Goal: Task Accomplishment & Management: Manage account settings

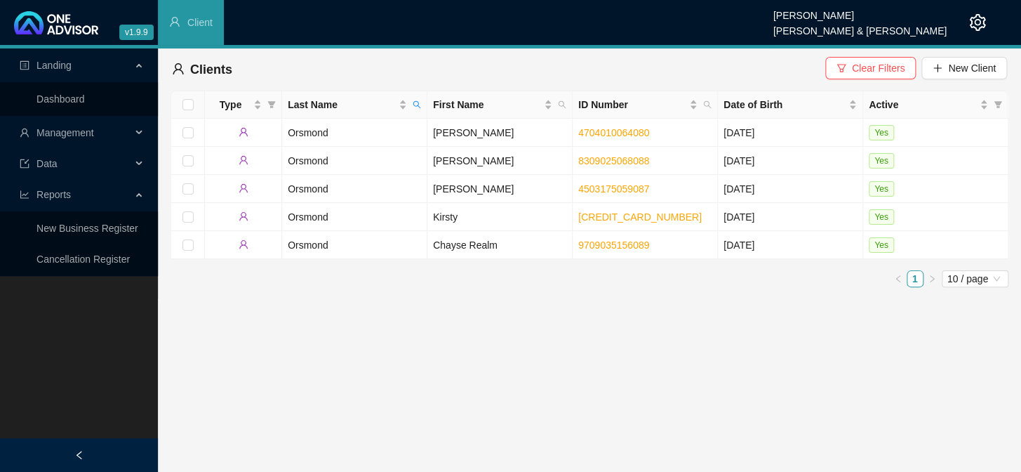
click at [134, 128] on div "Management" at bounding box center [79, 133] width 152 height 28
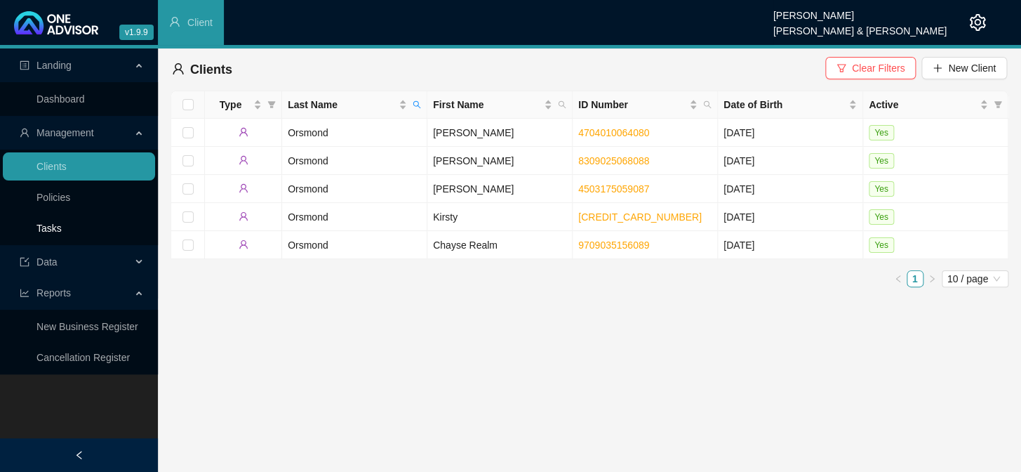
click at [44, 229] on link "Tasks" at bounding box center [48, 227] width 25 height 11
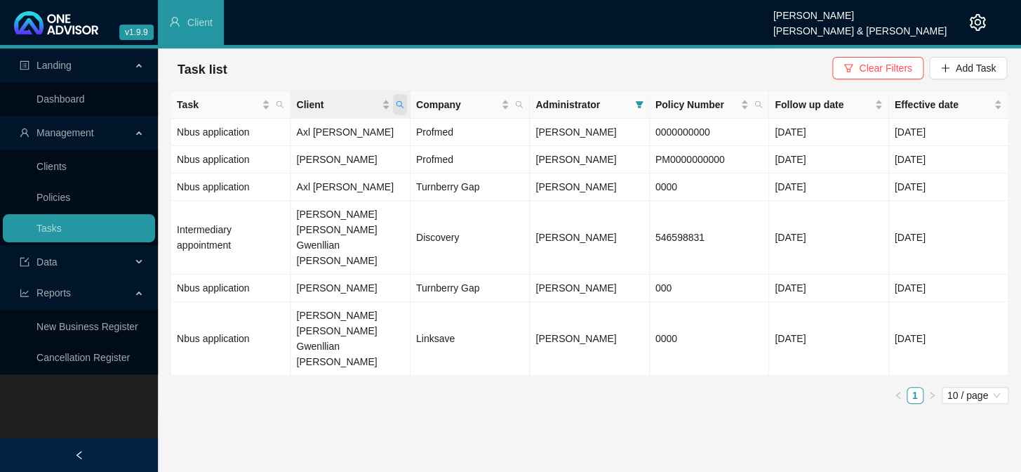
click at [397, 102] on icon "search" at bounding box center [400, 105] width 8 height 8
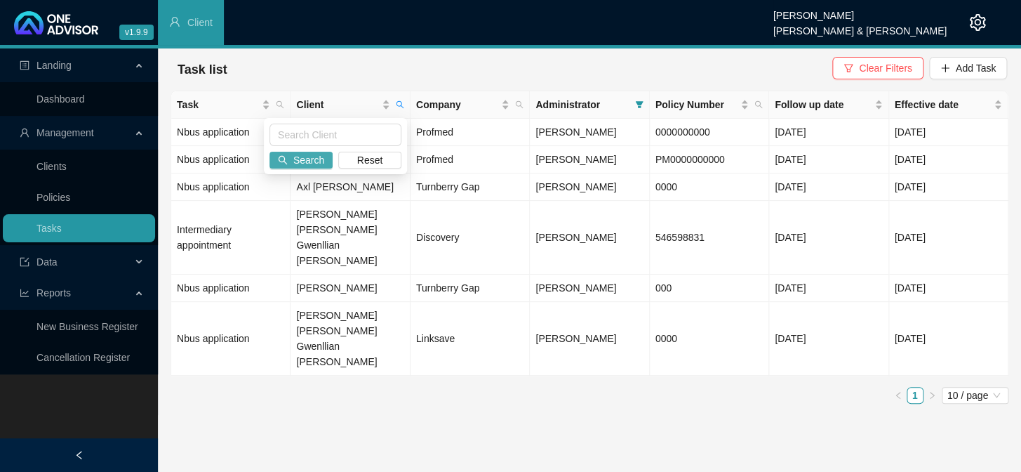
click at [309, 164] on span "Search" at bounding box center [308, 159] width 31 height 15
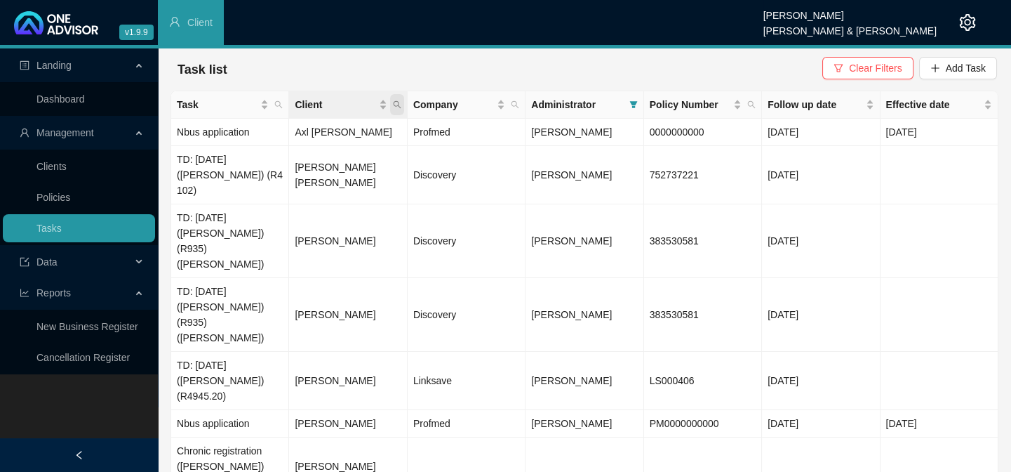
click at [400, 101] on icon "search" at bounding box center [397, 104] width 8 height 8
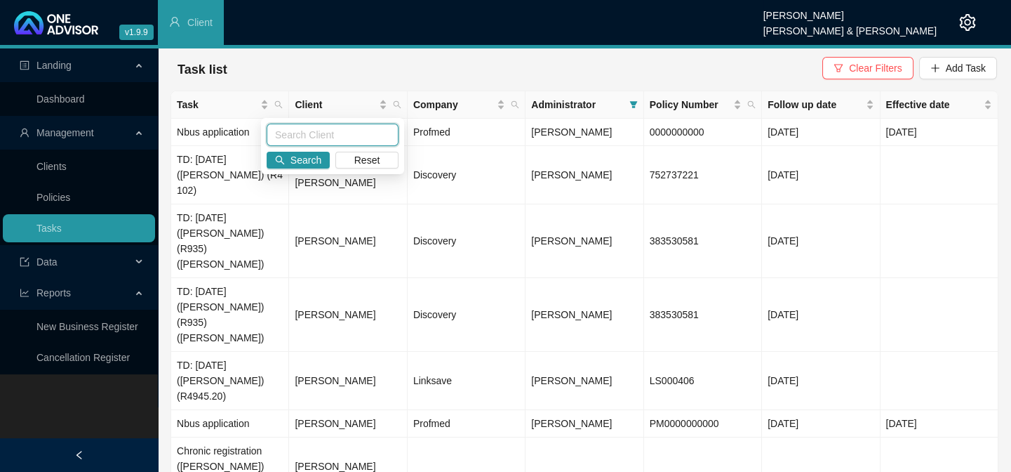
click at [316, 131] on input "text" at bounding box center [333, 135] width 132 height 22
type input "HANNAWAY"
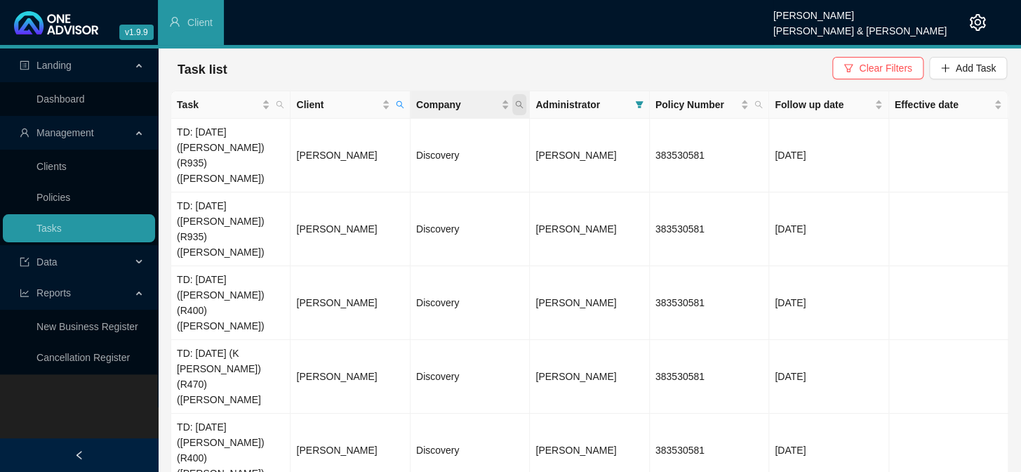
click at [519, 100] on icon "search" at bounding box center [519, 104] width 8 height 8
click at [397, 413] on td "[PERSON_NAME]" at bounding box center [350, 450] width 119 height 74
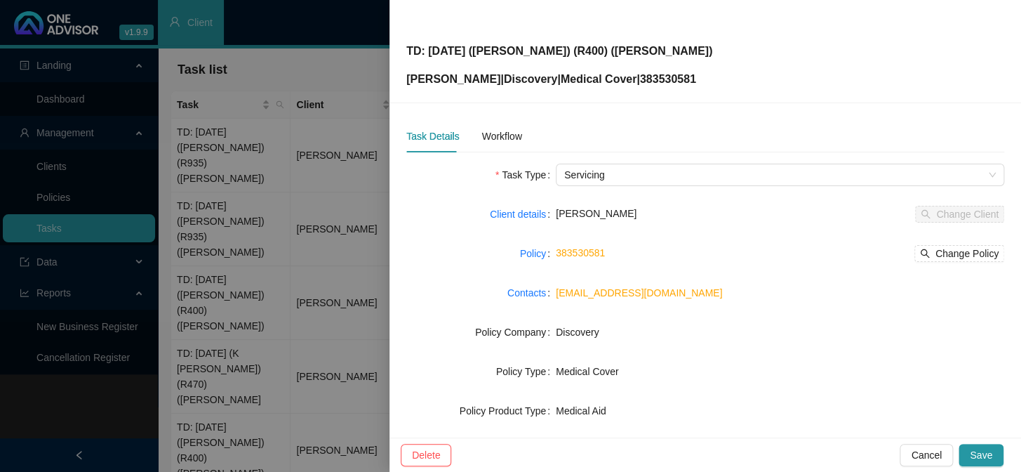
click at [314, 296] on div at bounding box center [510, 236] width 1021 height 472
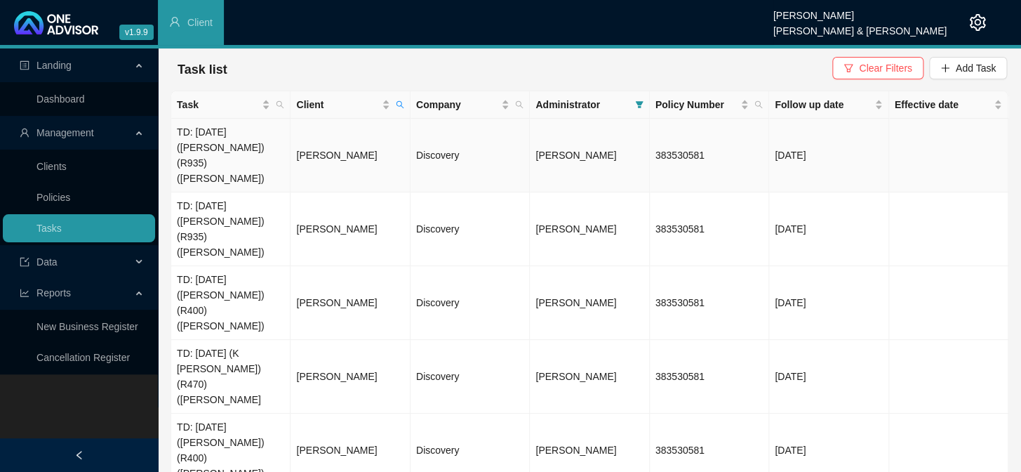
click at [298, 140] on td "[PERSON_NAME]" at bounding box center [350, 156] width 119 height 74
click at [246, 147] on td "TD: [DATE] ([PERSON_NAME]) (R935) ([PERSON_NAME])" at bounding box center [230, 156] width 119 height 74
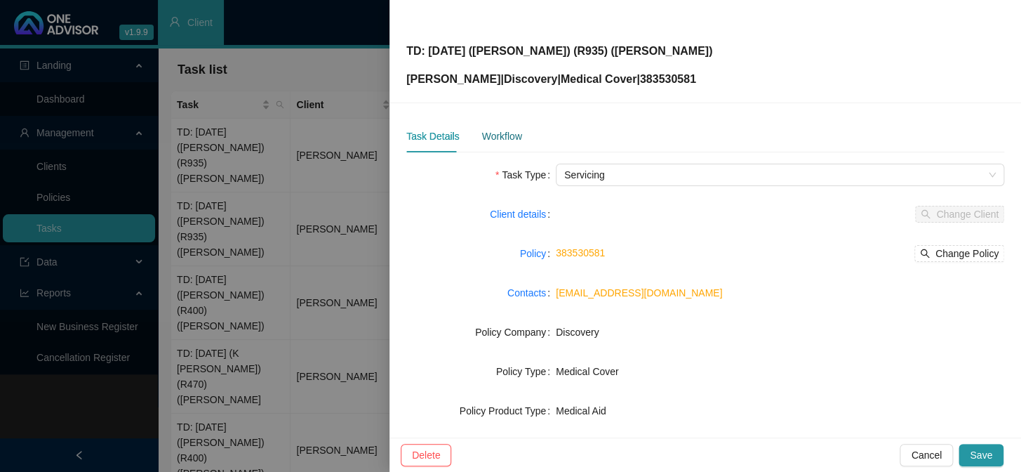
click at [488, 138] on div "Workflow" at bounding box center [501, 135] width 40 height 15
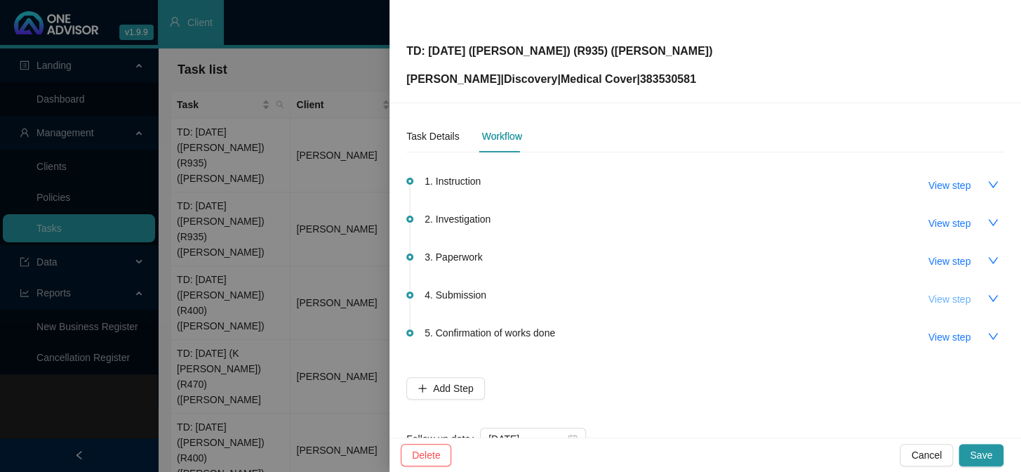
click at [940, 298] on span "View step" at bounding box center [950, 298] width 42 height 15
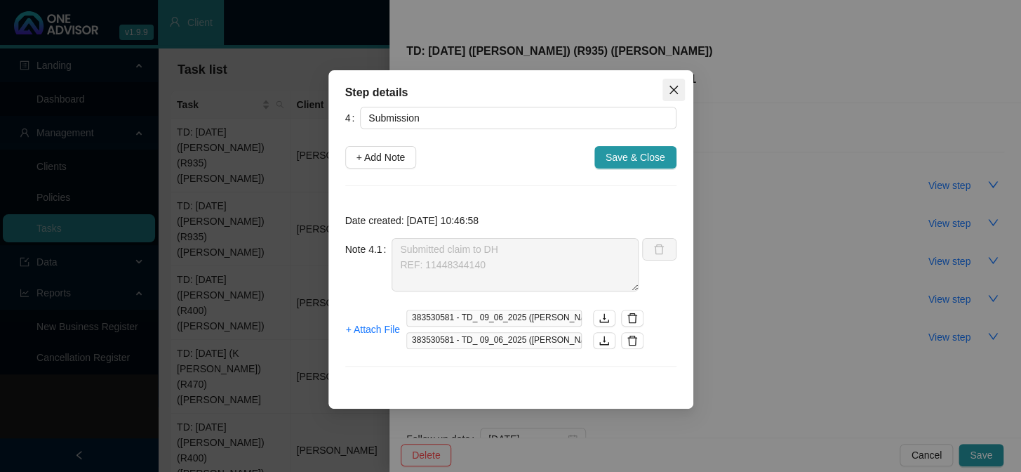
click at [669, 93] on icon "close" at bounding box center [673, 90] width 8 height 8
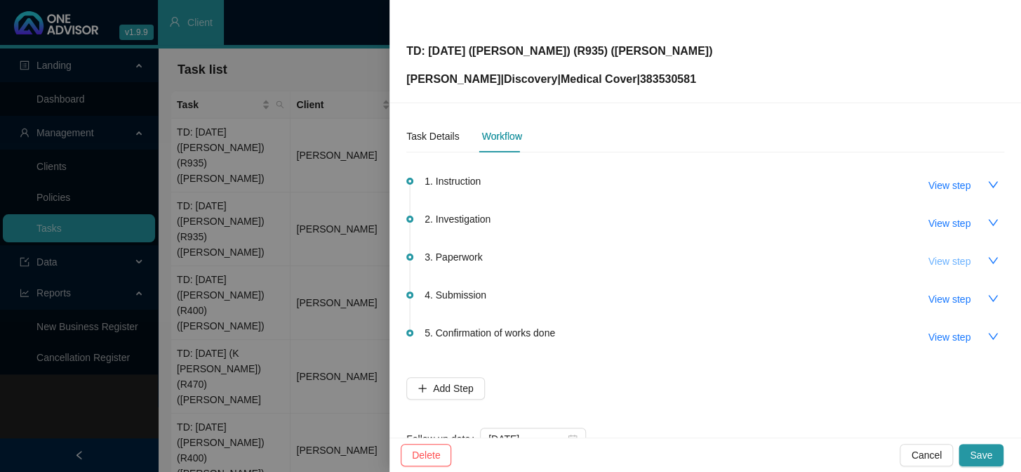
click at [930, 260] on span "View step" at bounding box center [950, 260] width 42 height 15
type input "Paperwork"
type textarea "Sent Jo-Ellen a WhatsApp requesting POP"
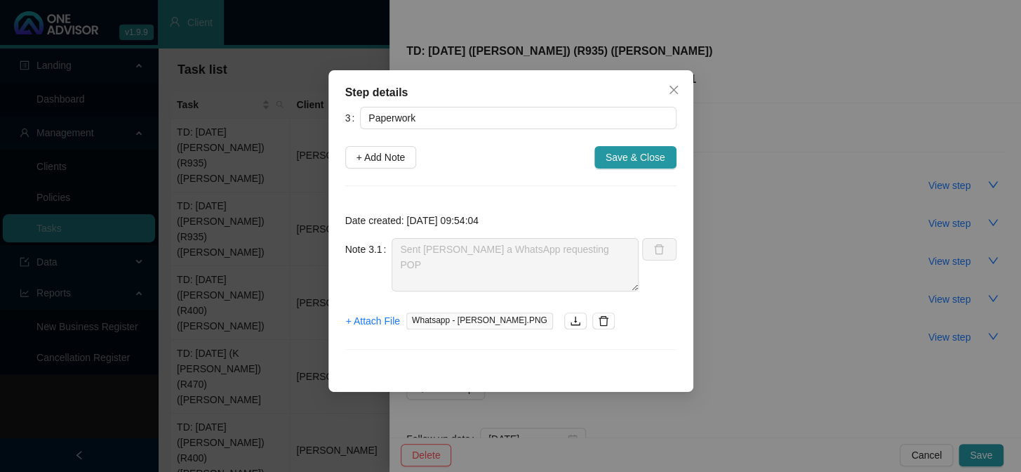
click at [253, 252] on div "Step details 3 Paperwork + Add Note Save & Close Date created: 2025-09-01 09:54…" at bounding box center [510, 236] width 1021 height 472
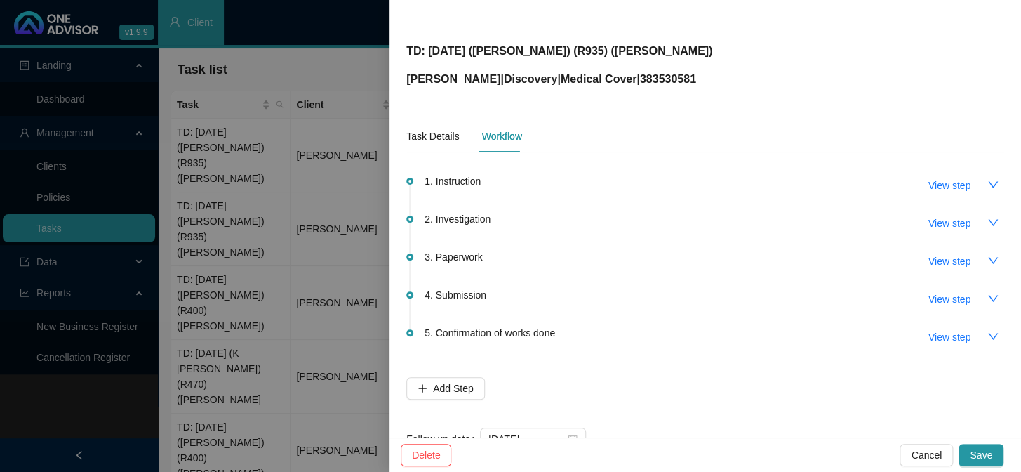
click at [329, 220] on div at bounding box center [510, 236] width 1021 height 472
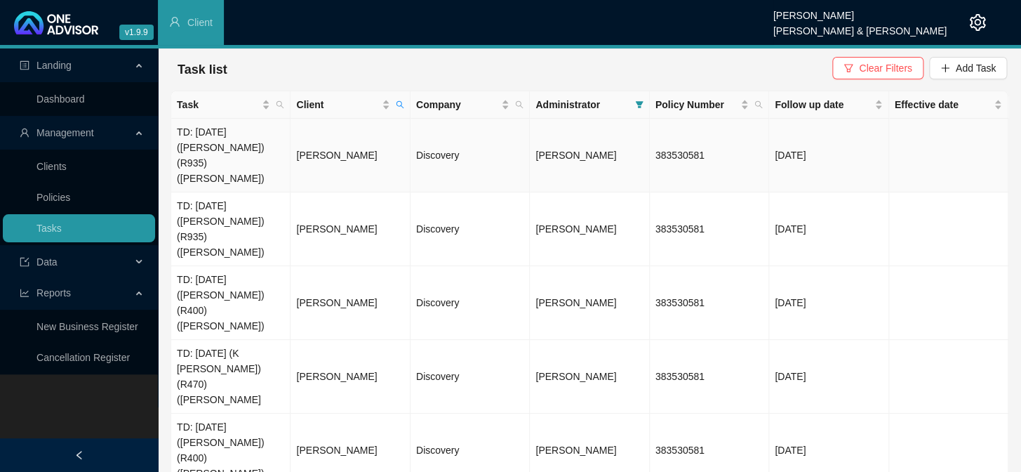
click at [236, 140] on td "TD: [DATE] ([PERSON_NAME]) (R935) ([PERSON_NAME])" at bounding box center [230, 156] width 119 height 74
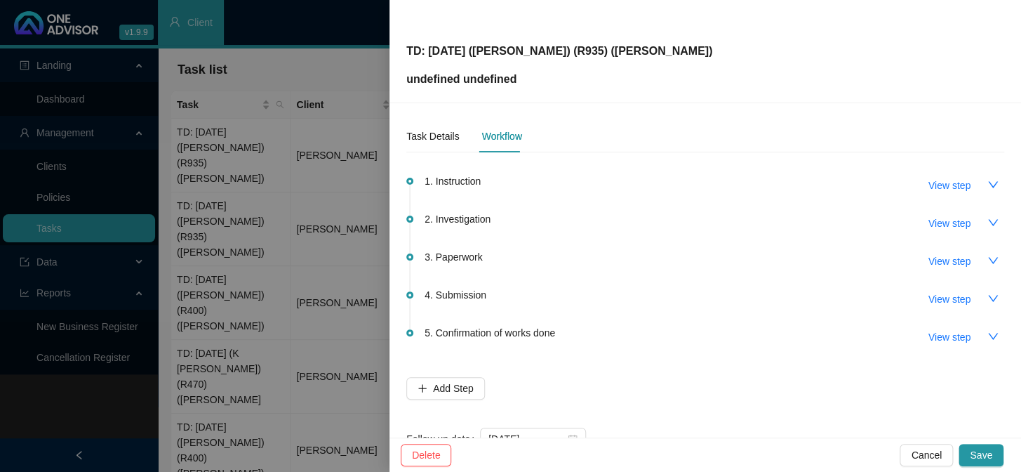
click at [338, 158] on div at bounding box center [510, 236] width 1021 height 472
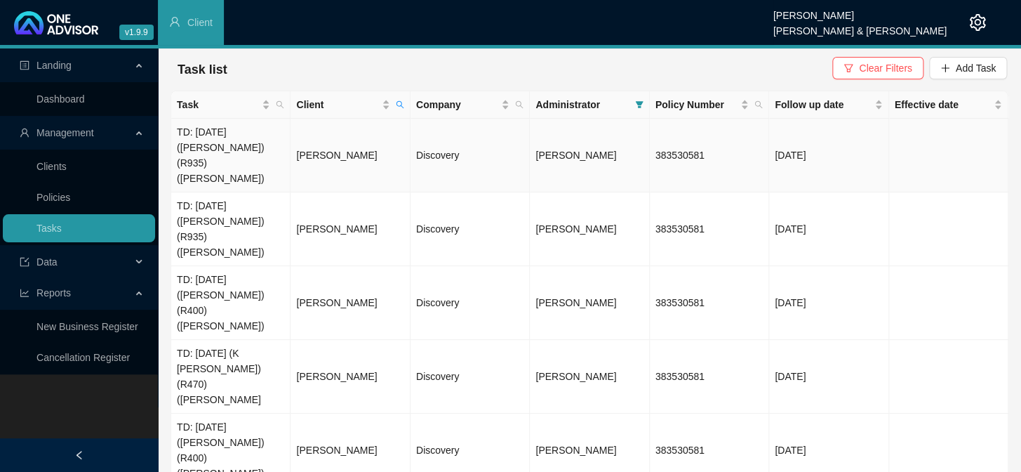
click at [244, 141] on td "TD: [DATE] ([PERSON_NAME]) (R935) ([PERSON_NAME])" at bounding box center [230, 156] width 119 height 74
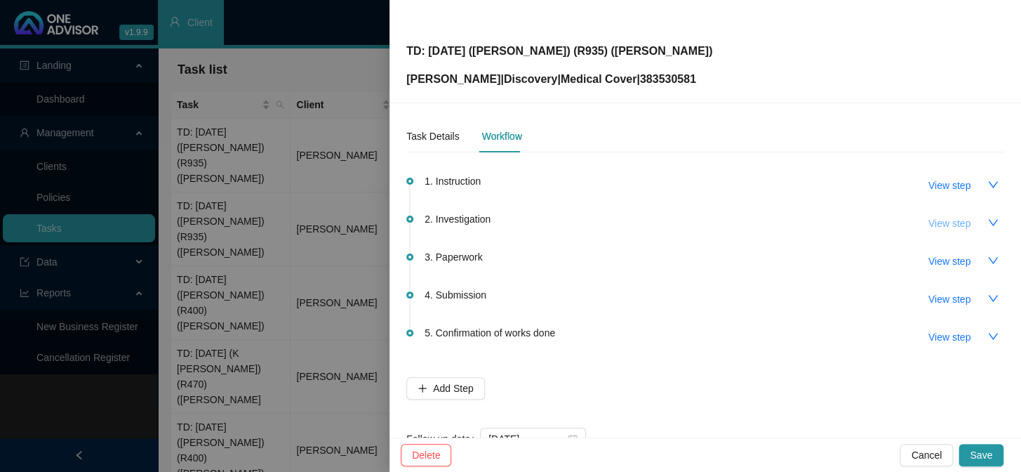
click at [943, 227] on span "View step" at bounding box center [950, 222] width 42 height 15
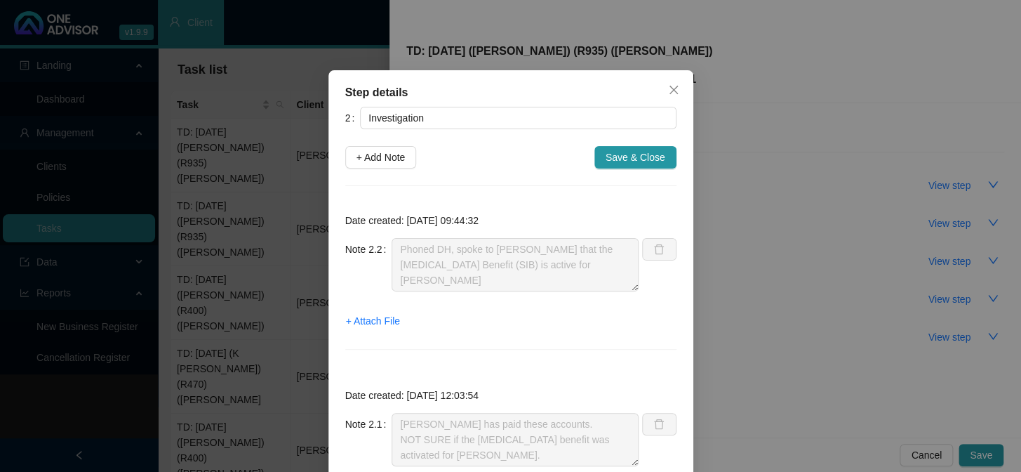
click at [816, 321] on div "Step details 2 Investigation + Add Note Save & Close Date created: 2025-09-01 0…" at bounding box center [510, 236] width 1021 height 472
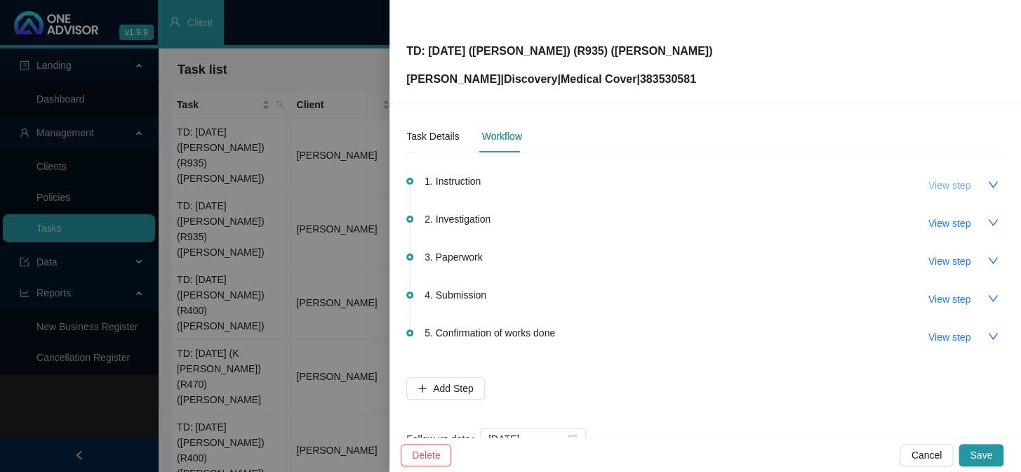
click at [940, 183] on span "View step" at bounding box center [950, 185] width 42 height 15
type input "Instruction"
type textarea "Received claims from Kate Healey"
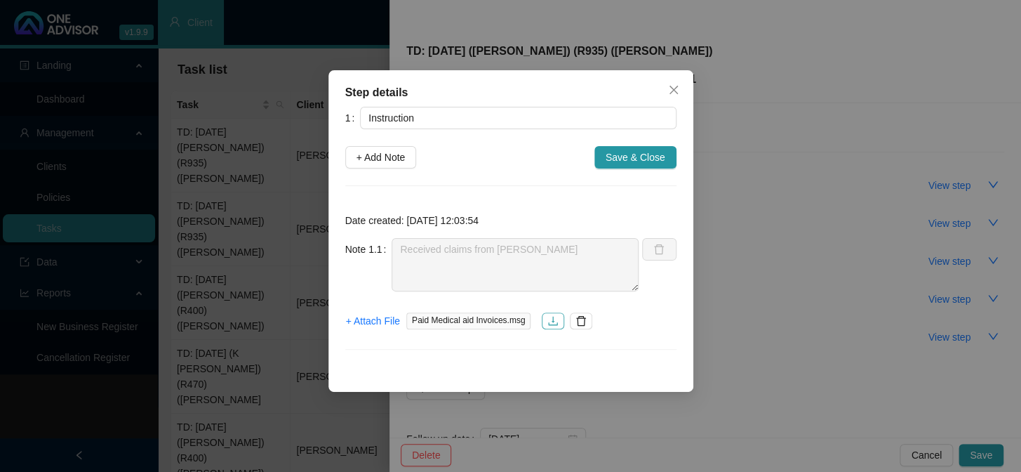
click at [551, 321] on icon "download" at bounding box center [553, 321] width 9 height 9
click at [674, 91] on icon "close" at bounding box center [673, 90] width 8 height 8
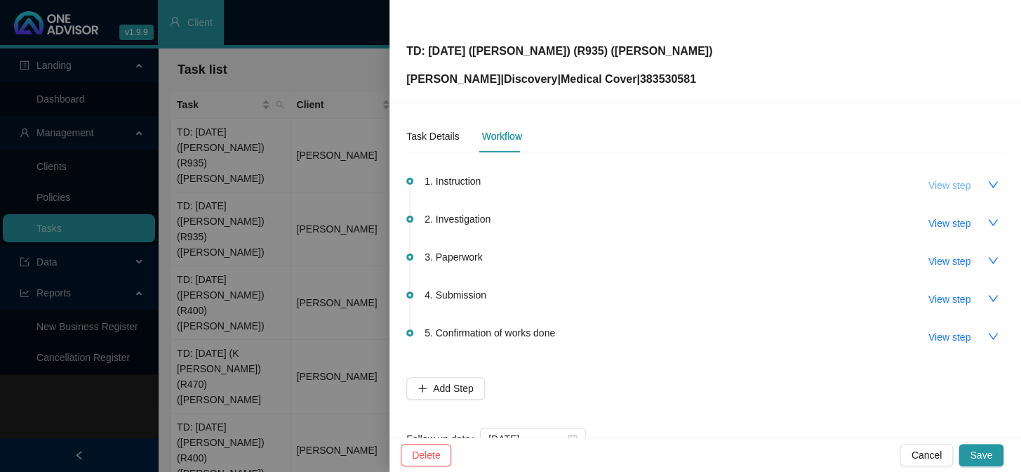
click at [931, 182] on span "View step" at bounding box center [950, 185] width 42 height 15
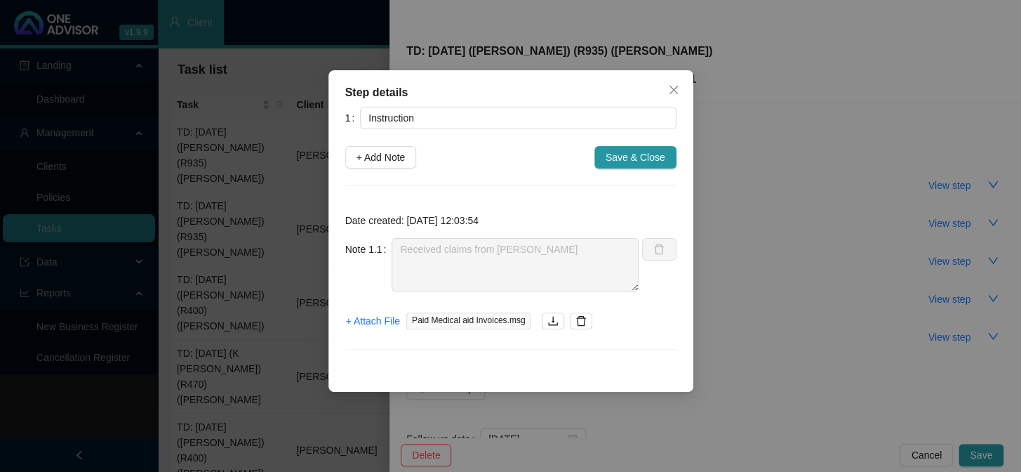
click at [795, 245] on div "Step details 1 Instruction + Add Note Save & Close Date created: 2025-08-29 12:…" at bounding box center [510, 236] width 1021 height 472
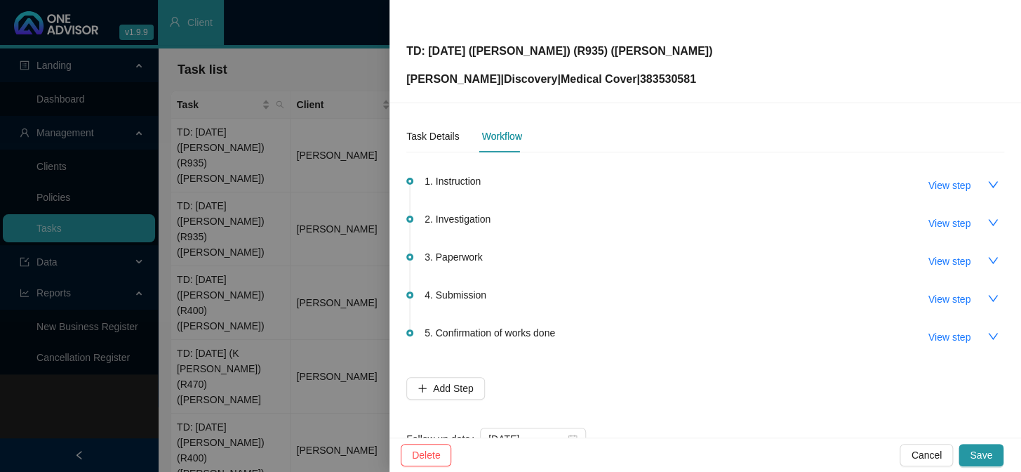
click at [305, 223] on div at bounding box center [510, 236] width 1021 height 472
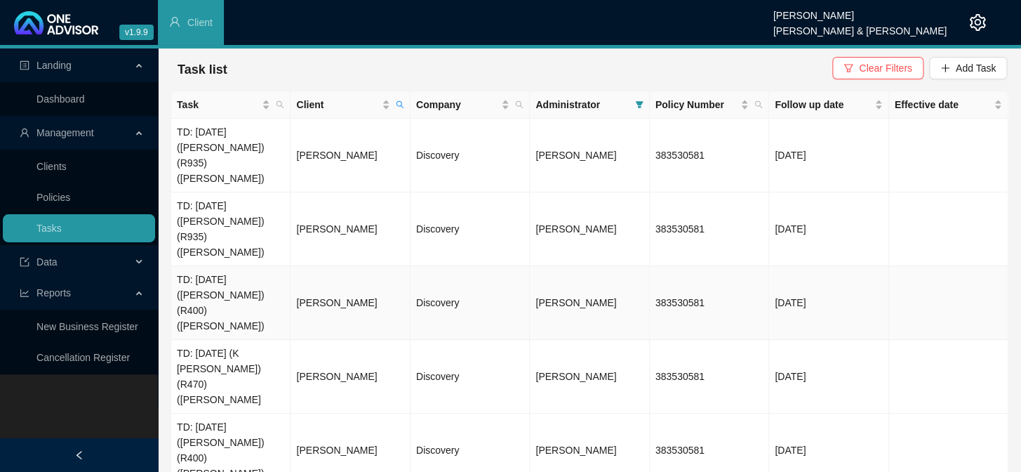
click at [222, 266] on td "TD: [DATE] ([PERSON_NAME]) (R400) ([PERSON_NAME])" at bounding box center [230, 303] width 119 height 74
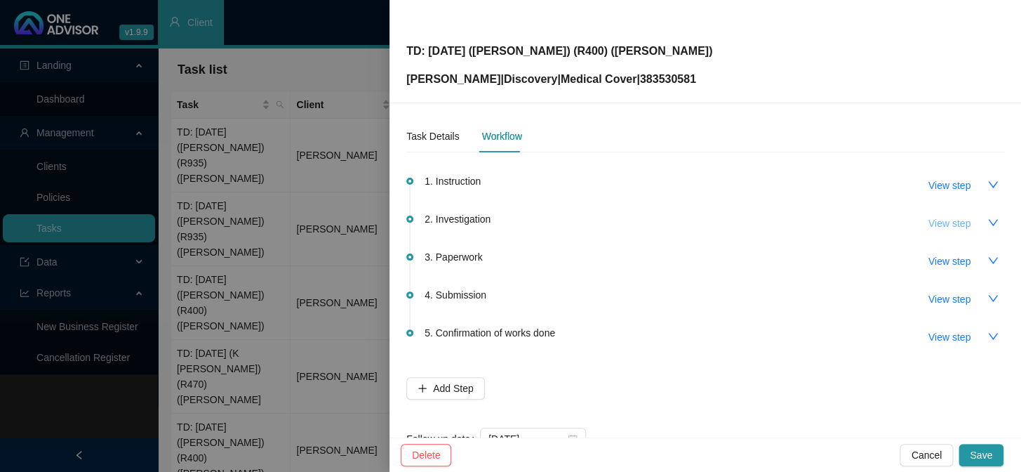
click at [933, 221] on span "View step" at bounding box center [950, 222] width 42 height 15
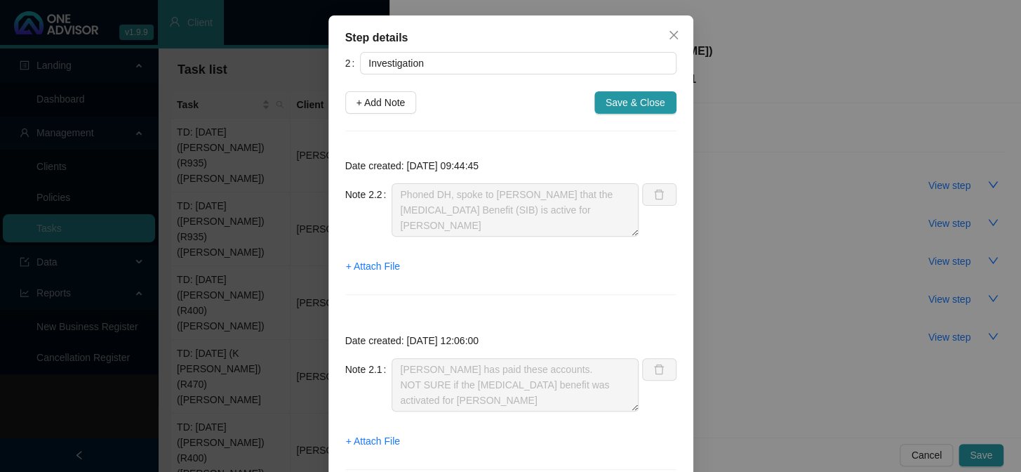
scroll to position [111, 0]
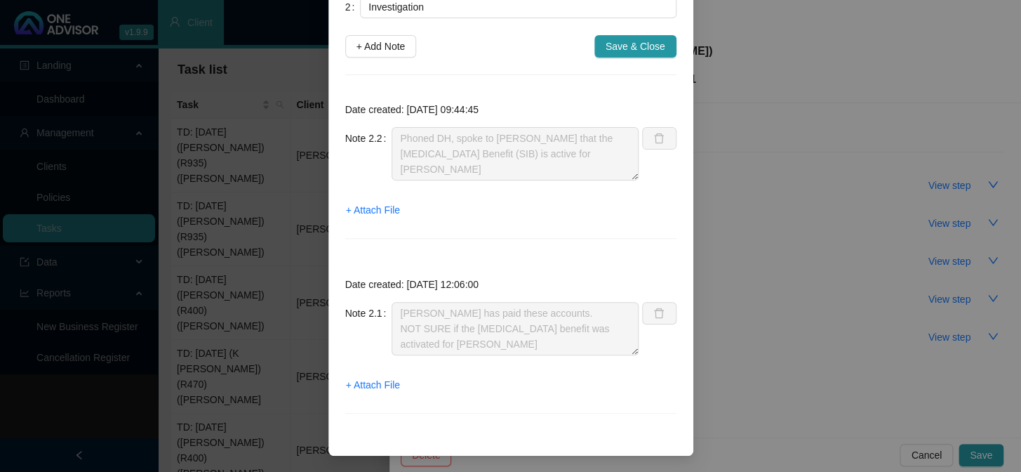
click at [227, 255] on div "Step details 2 Investigation + Add Note Save & Close Date created: 2025-09-01 0…" at bounding box center [510, 236] width 1021 height 472
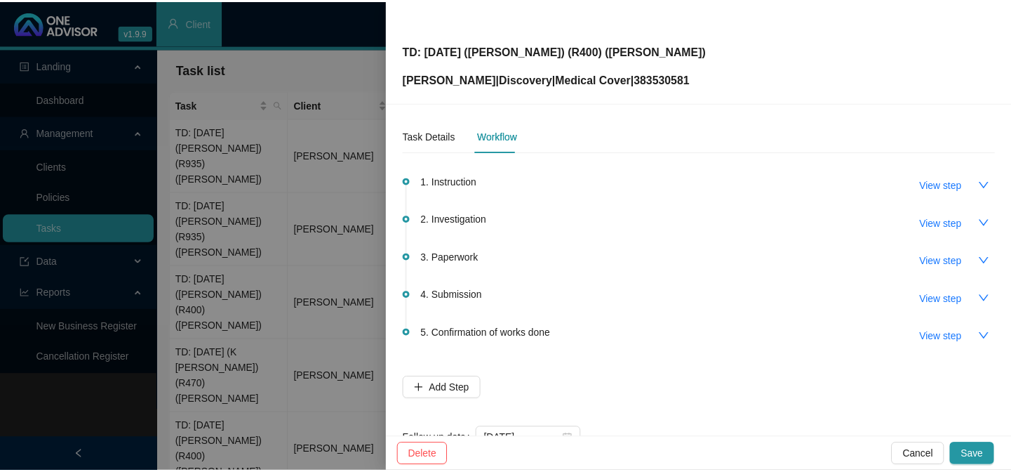
scroll to position [41, 0]
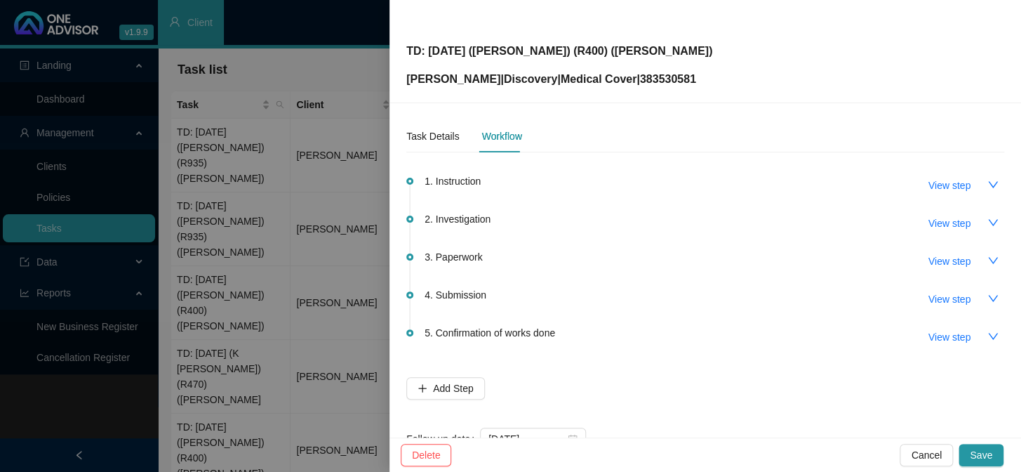
click at [314, 252] on div at bounding box center [510, 236] width 1021 height 472
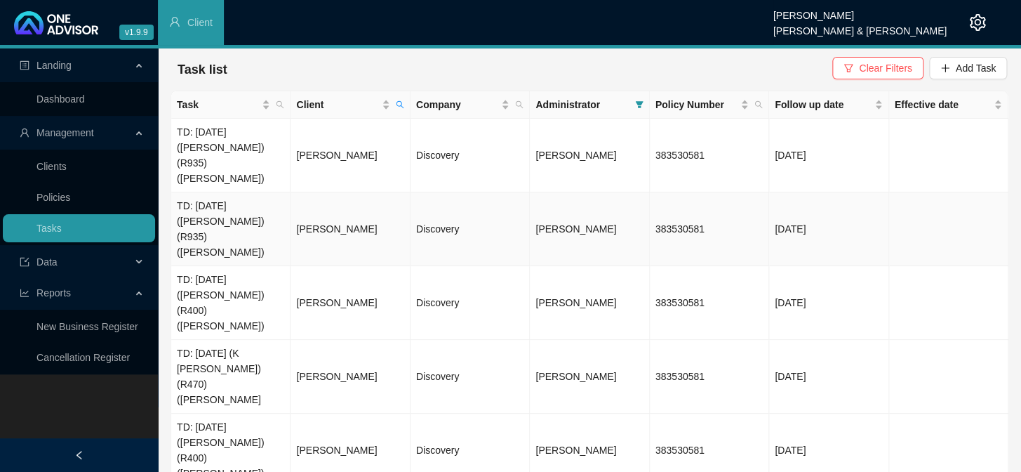
click at [225, 192] on td "TD: [DATE] ([PERSON_NAME]) (R935) ([PERSON_NAME])" at bounding box center [230, 229] width 119 height 74
click at [236, 340] on td "TD: [DATE] (K [PERSON_NAME]) (R470) ([PERSON_NAME]" at bounding box center [230, 377] width 119 height 74
click at [311, 340] on td "[PERSON_NAME]" at bounding box center [350, 377] width 119 height 74
click at [315, 340] on td "[PERSON_NAME]" at bounding box center [350, 377] width 119 height 74
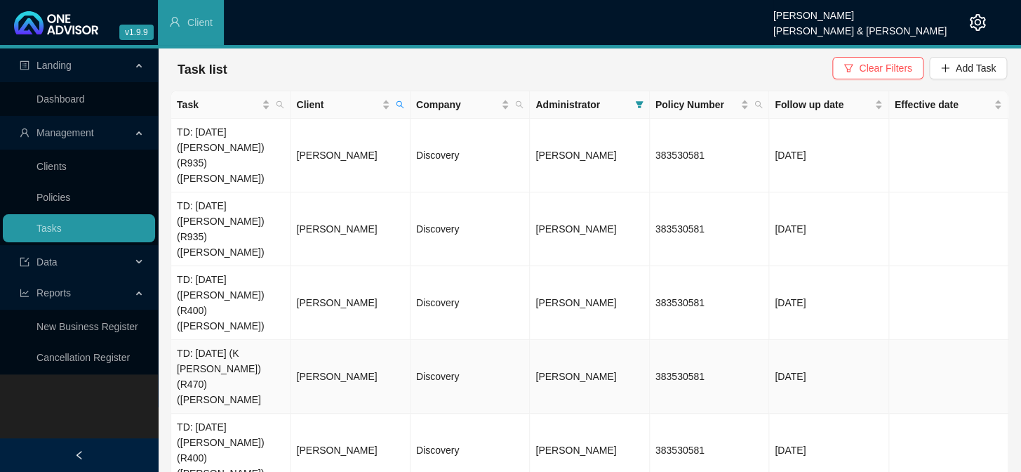
click at [241, 340] on td "TD: [DATE] (K [PERSON_NAME]) (R470) ([PERSON_NAME]" at bounding box center [230, 377] width 119 height 74
click at [484, 340] on td "Discovery" at bounding box center [470, 377] width 119 height 74
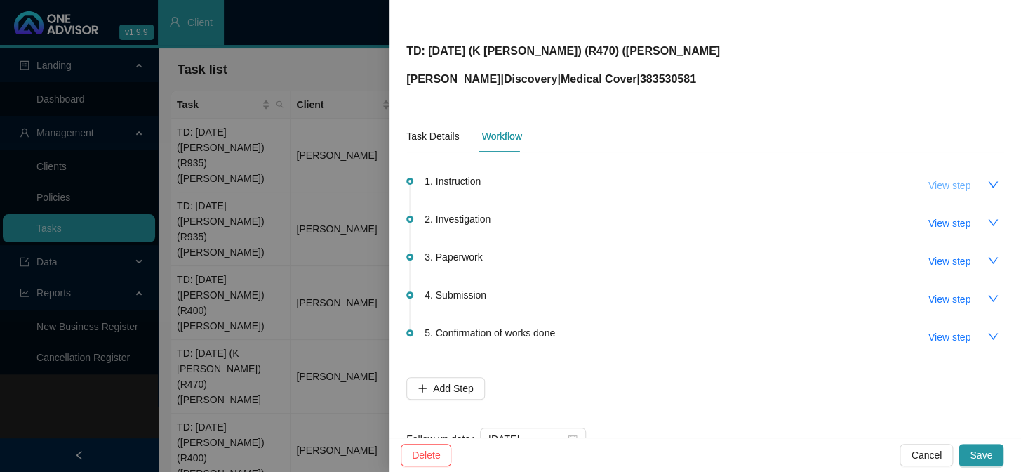
click at [929, 188] on span "View step" at bounding box center [950, 185] width 42 height 15
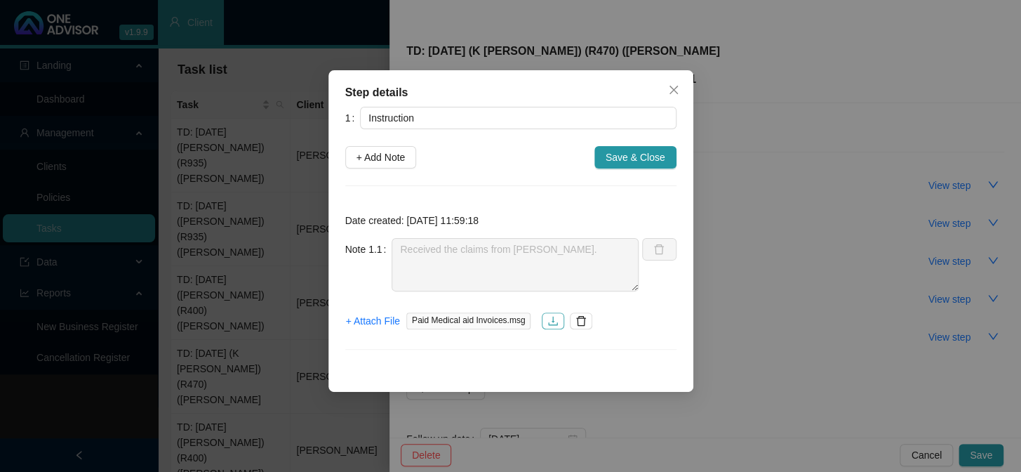
click at [554, 326] on button "button" at bounding box center [553, 320] width 22 height 17
click at [671, 85] on icon "close" at bounding box center [673, 89] width 11 height 11
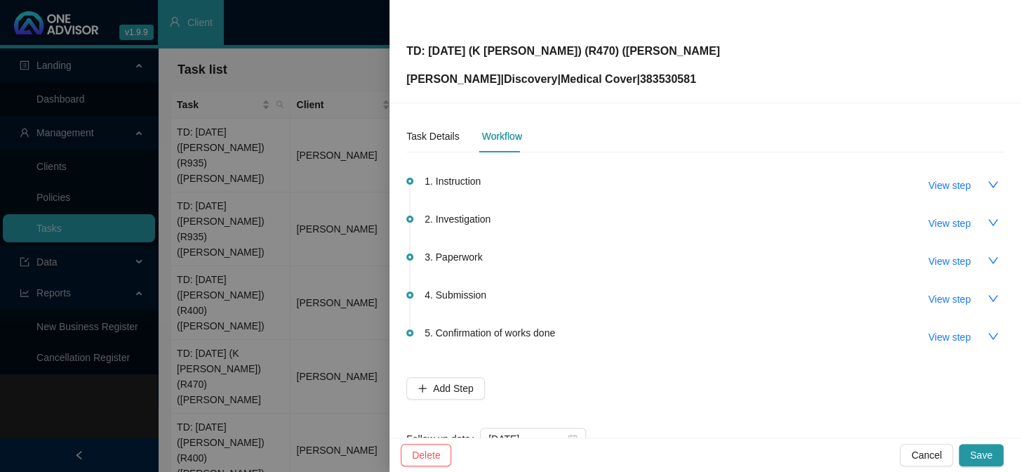
click at [324, 136] on div at bounding box center [510, 236] width 1021 height 472
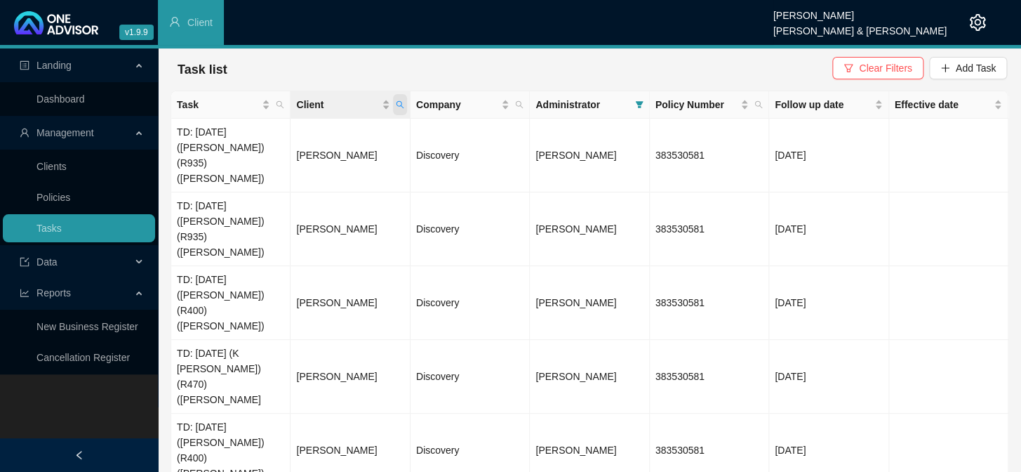
click at [405, 102] on span "Client" at bounding box center [400, 104] width 14 height 21
click at [320, 161] on span "Search" at bounding box center [308, 159] width 31 height 15
click at [399, 102] on icon "search" at bounding box center [400, 104] width 8 height 8
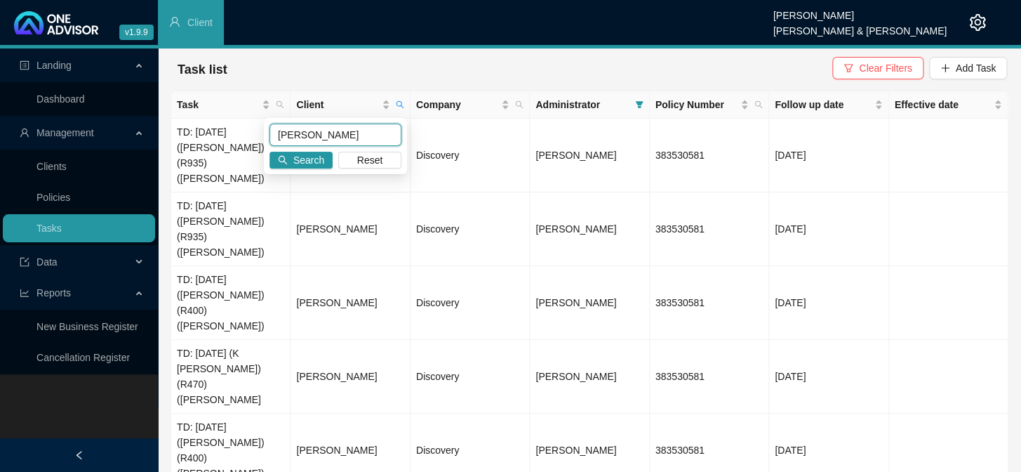
click at [329, 133] on input "HANNAWAY" at bounding box center [335, 135] width 132 height 22
drag, startPoint x: 330, startPoint y: 133, endPoint x: 250, endPoint y: 134, distance: 80.0
click at [250, 134] on body "v1.9.9 Daniela Malherbe Smith & Bormann Client Landing Dashboard Management Cli…" at bounding box center [510, 236] width 1021 height 472
click at [419, 404] on main "Landing Dashboard Management Clients Policies Tasks Data Reports New Business R…" at bounding box center [510, 259] width 1021 height 423
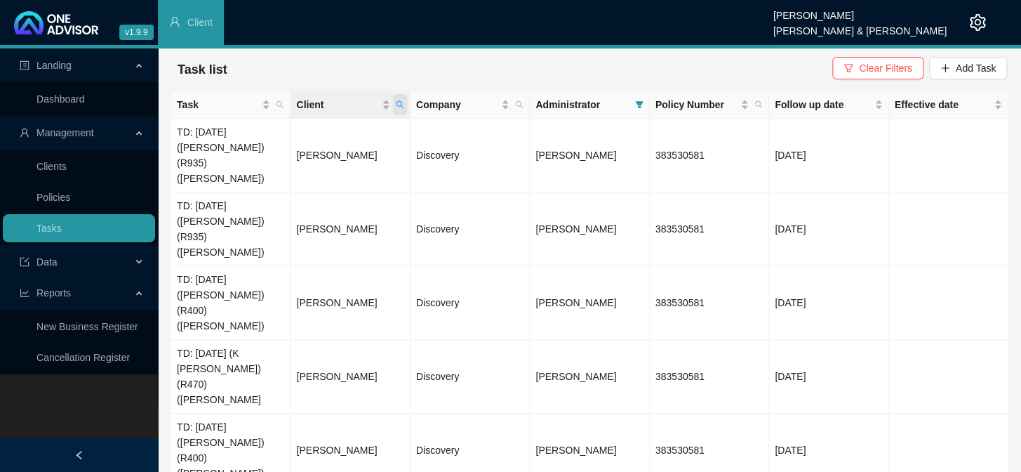
click at [401, 107] on icon "search" at bounding box center [400, 104] width 8 height 8
type input "HANNAWAY"
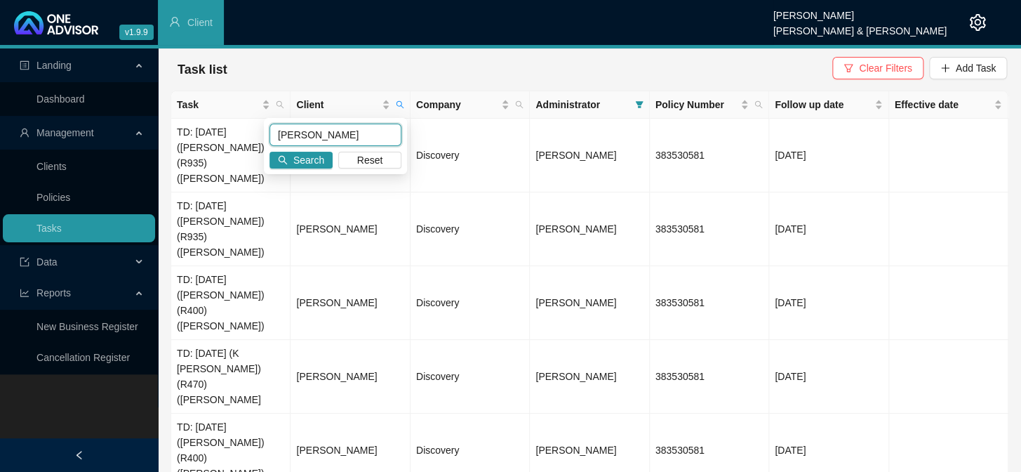
click at [340, 140] on input "HANNAWAY" at bounding box center [335, 135] width 132 height 22
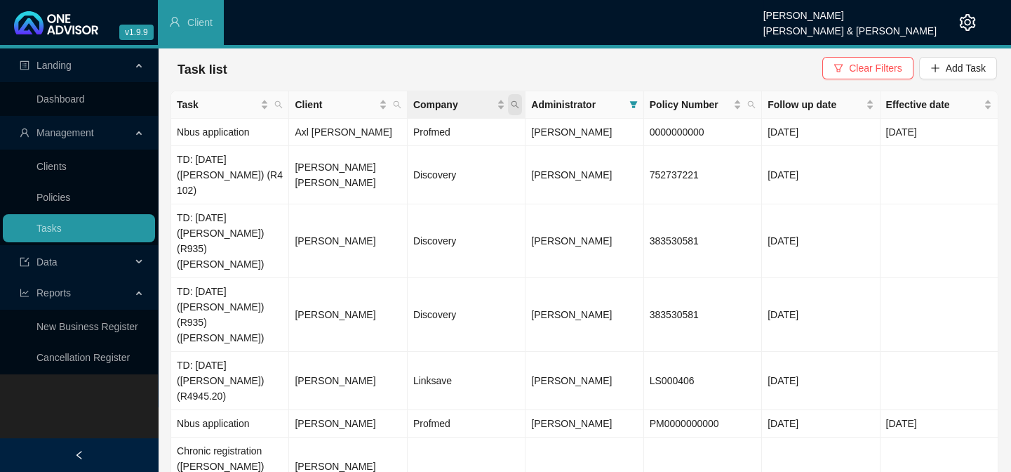
click at [514, 105] on icon "search" at bounding box center [515, 104] width 8 height 8
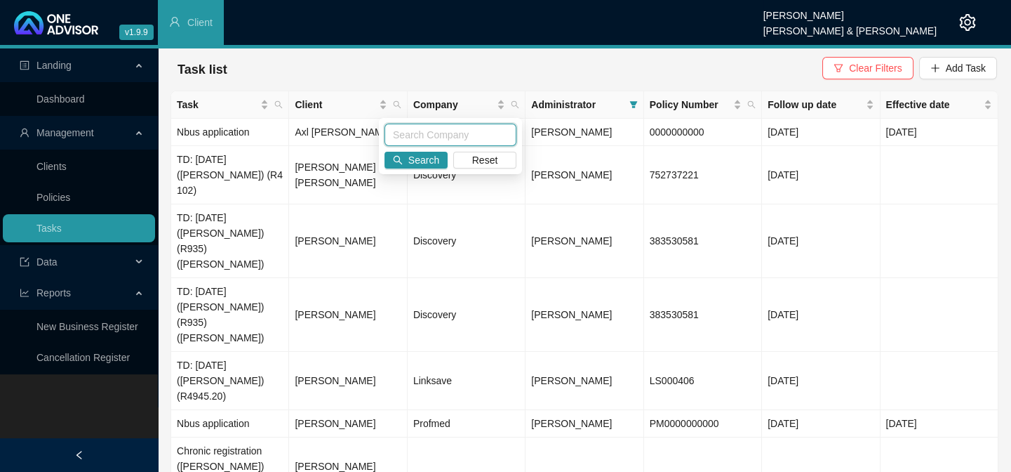
click at [452, 136] on input "text" at bounding box center [451, 135] width 132 height 22
type input "Discovery"
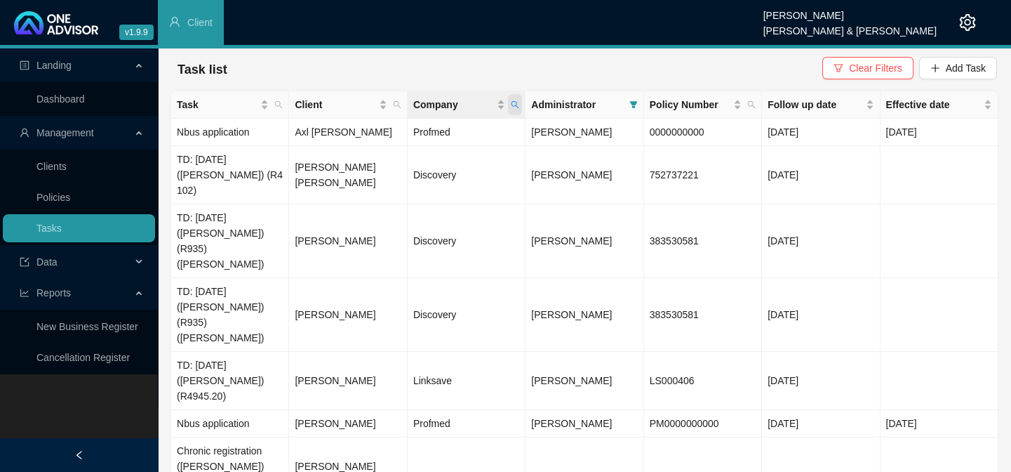
click at [516, 100] on icon "search" at bounding box center [515, 104] width 8 height 8
click at [430, 156] on span "Search" at bounding box center [423, 159] width 31 height 15
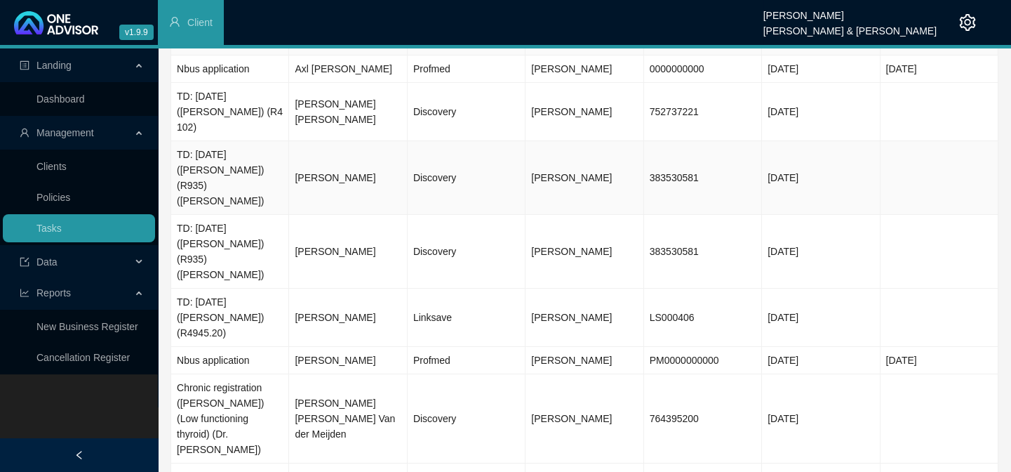
scroll to position [0, 0]
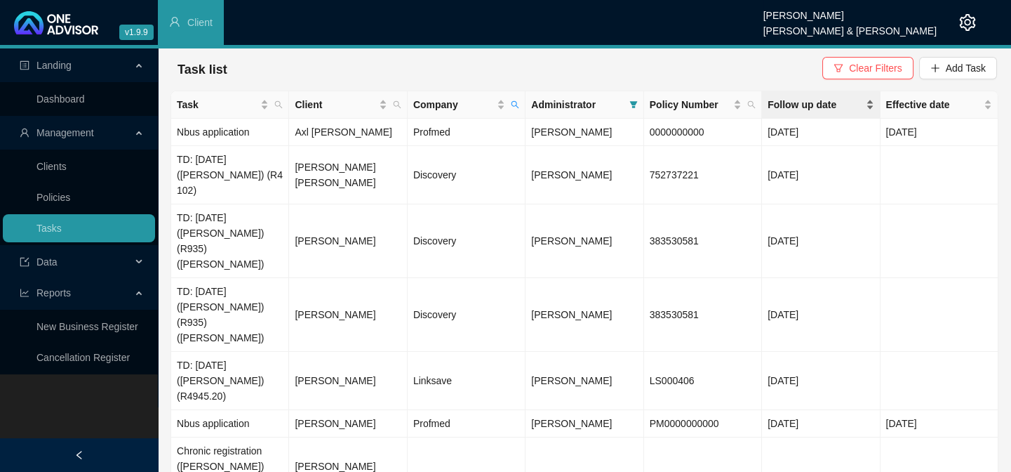
click at [827, 107] on span "Follow up date" at bounding box center [815, 104] width 95 height 15
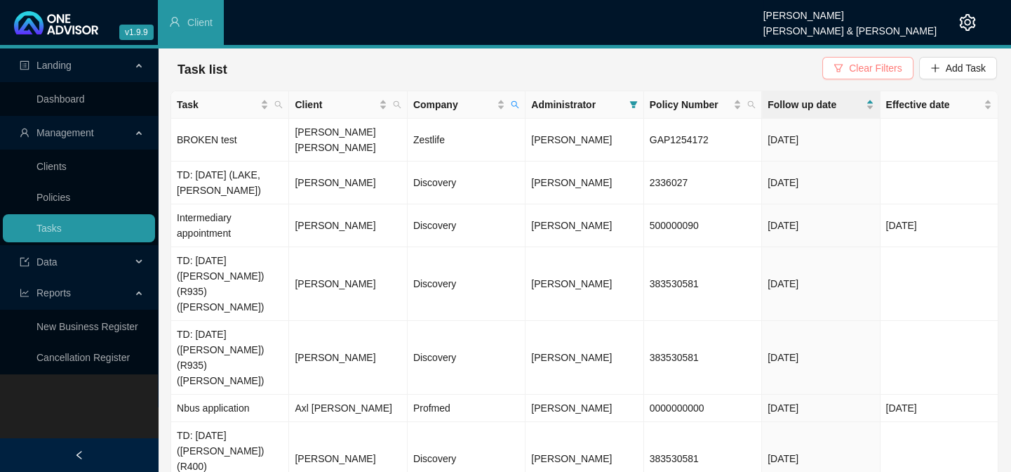
click at [849, 71] on button "Clear Filters" at bounding box center [868, 68] width 91 height 22
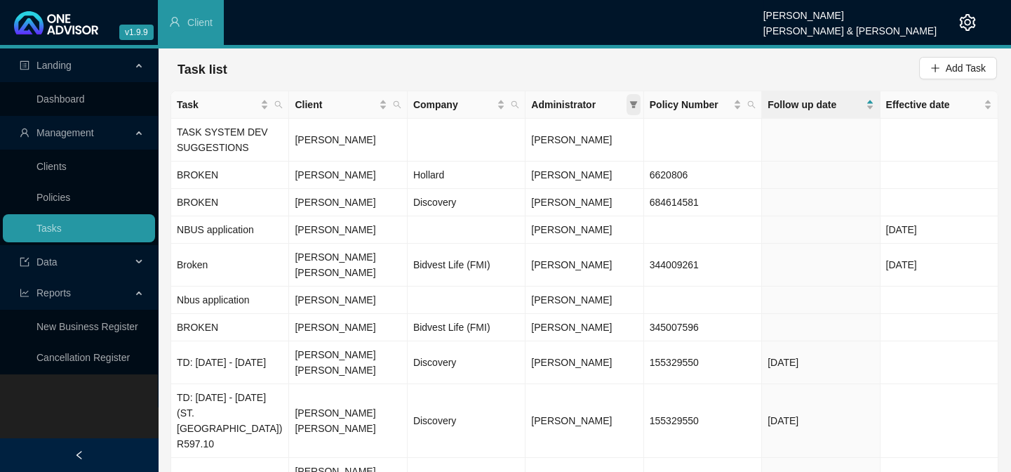
click at [638, 100] on span at bounding box center [634, 104] width 14 height 21
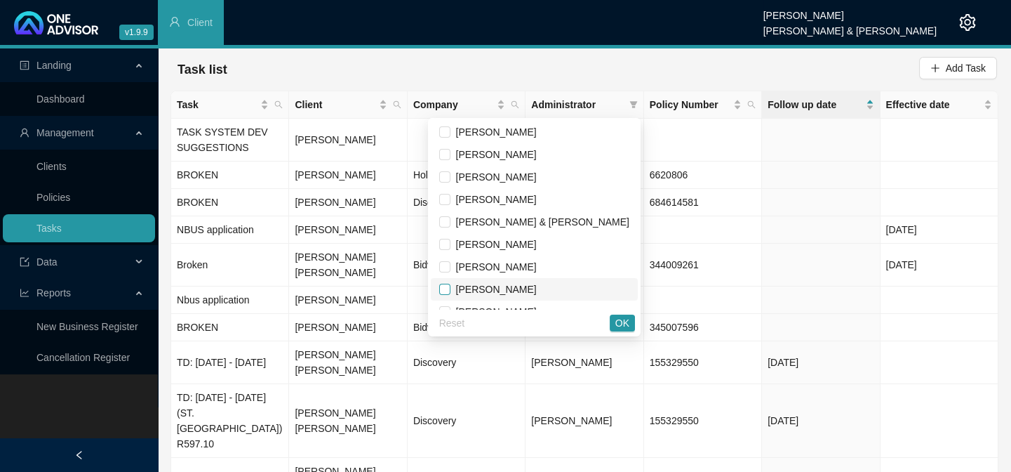
click at [451, 288] on input "checkbox" at bounding box center [444, 289] width 11 height 11
checkbox input "true"
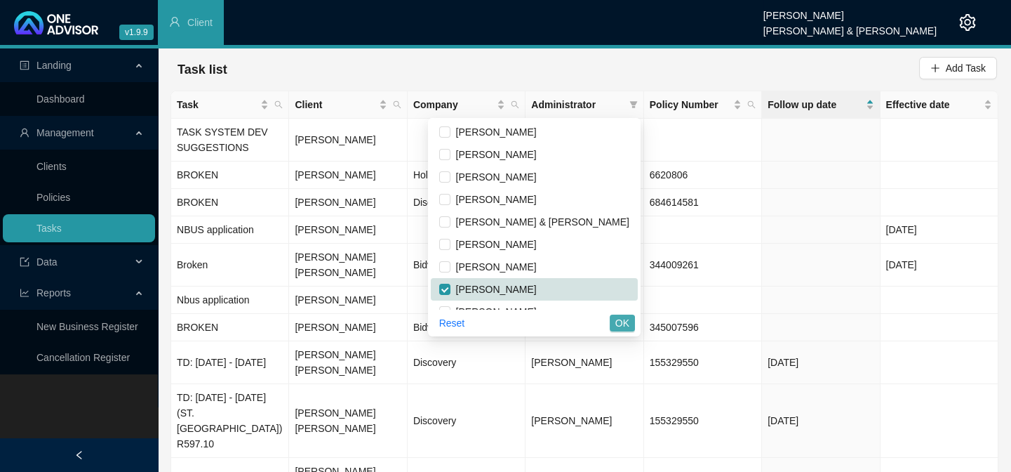
click at [617, 321] on span "OK" at bounding box center [622, 322] width 14 height 15
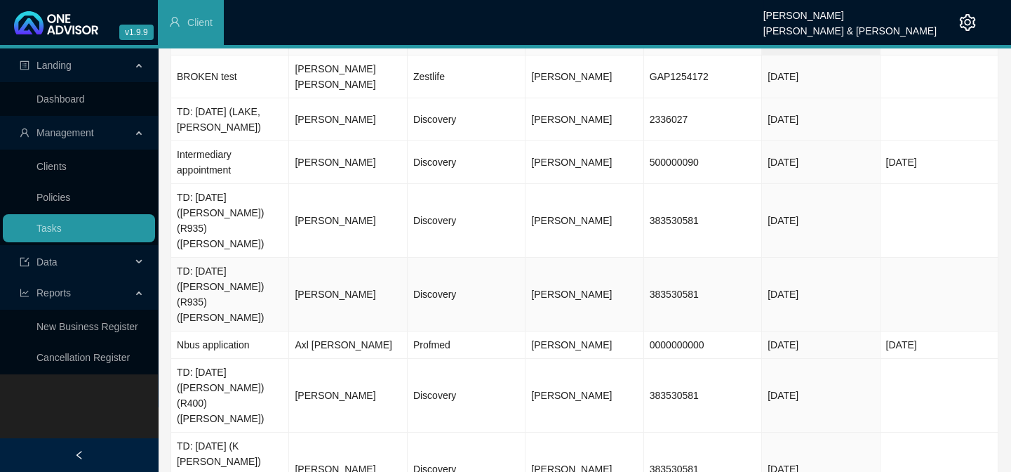
scroll to position [83, 0]
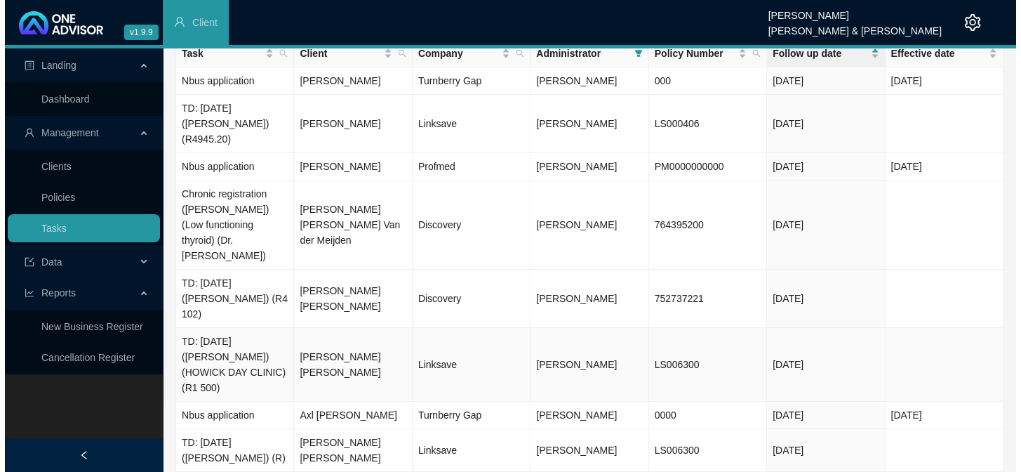
scroll to position [0, 0]
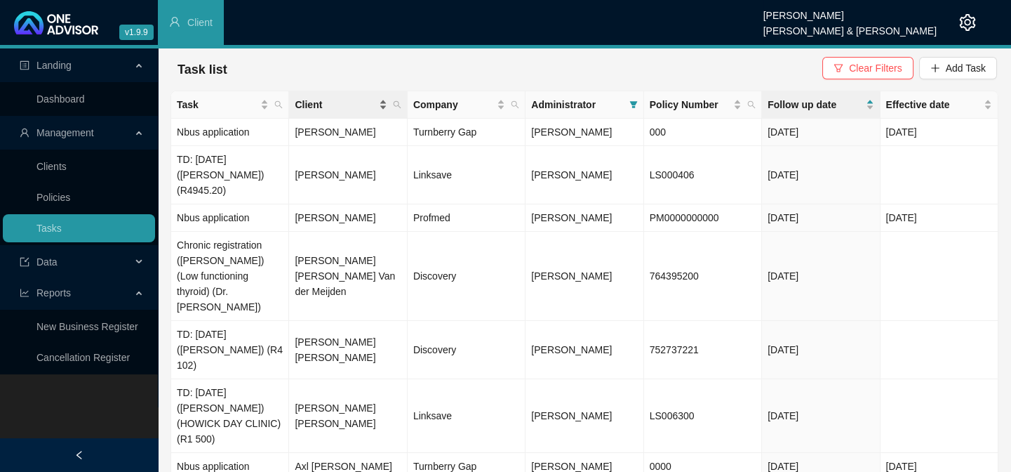
click at [335, 105] on span "Client" at bounding box center [335, 104] width 81 height 15
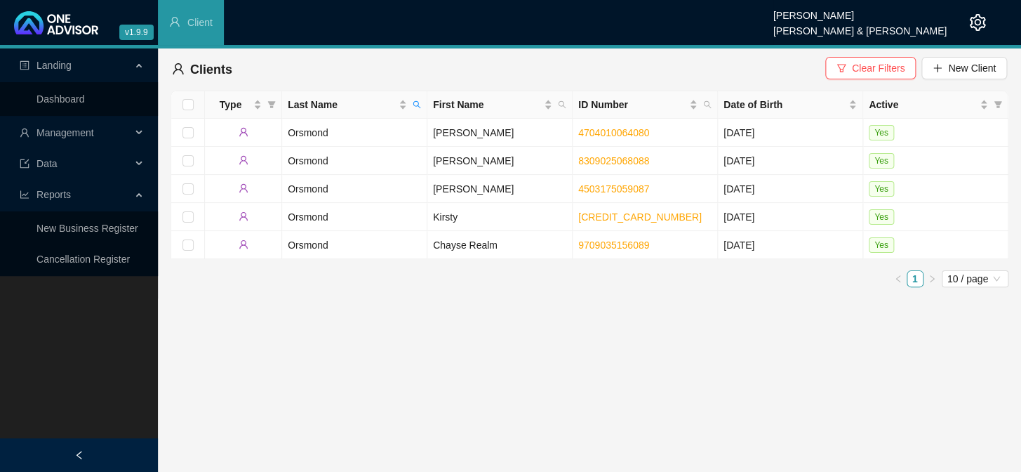
click at [105, 133] on span "Management" at bounding box center [76, 133] width 112 height 28
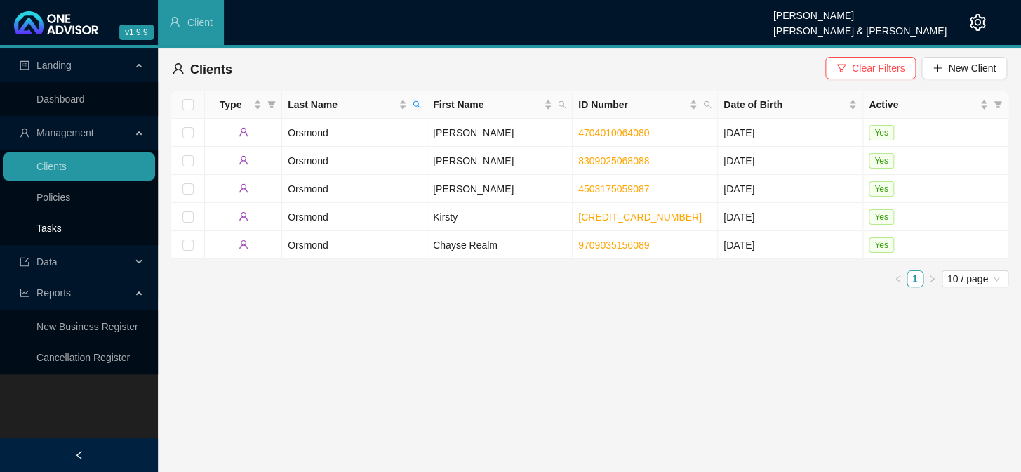
click at [58, 229] on link "Tasks" at bounding box center [48, 227] width 25 height 11
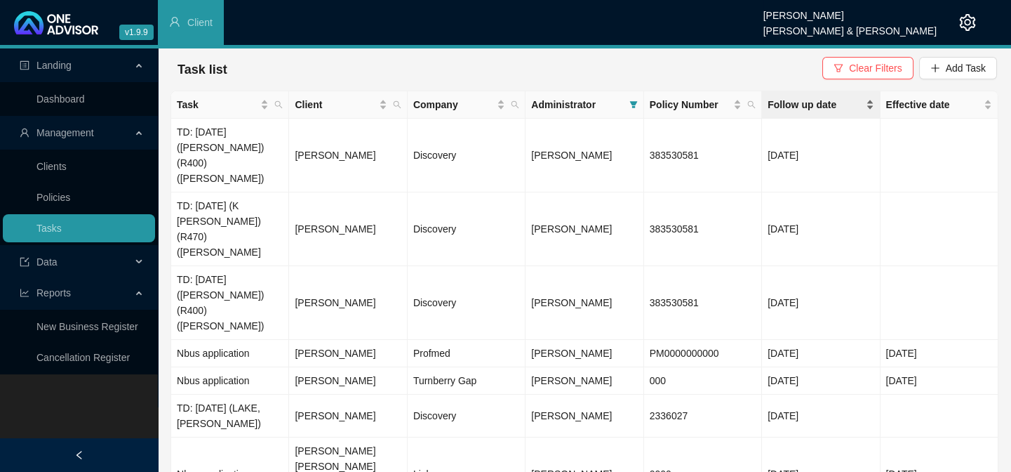
click at [842, 103] on span "Follow up date" at bounding box center [815, 104] width 95 height 15
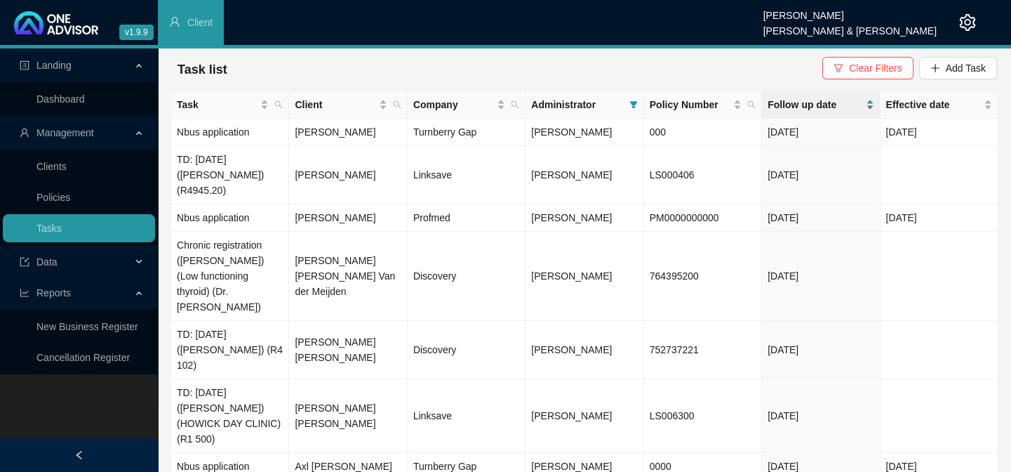
click at [820, 108] on span "Follow up date" at bounding box center [815, 104] width 95 height 15
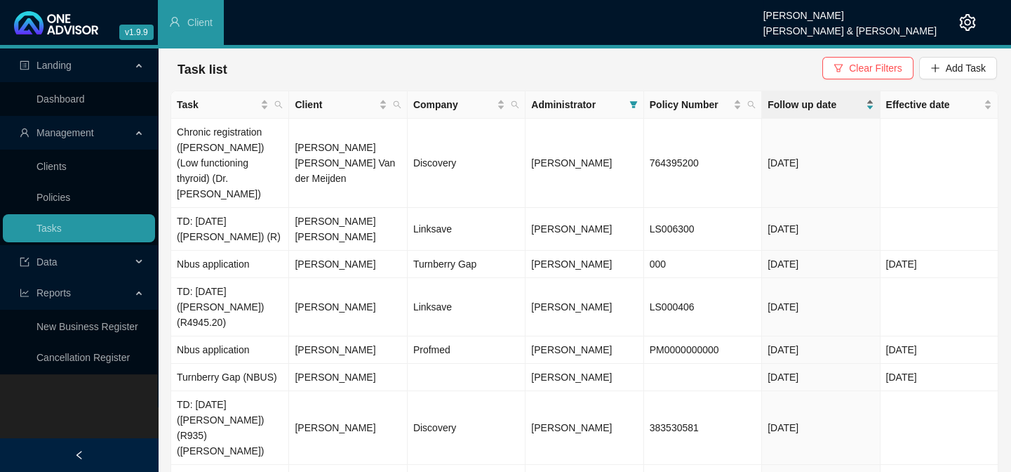
click at [820, 108] on span "Follow up date" at bounding box center [815, 104] width 95 height 15
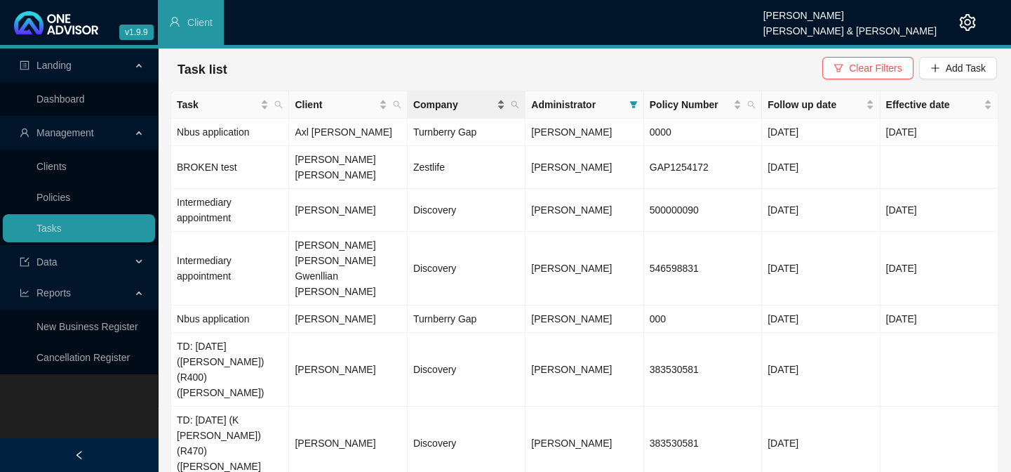
click at [451, 104] on span "Company" at bounding box center [453, 104] width 81 height 15
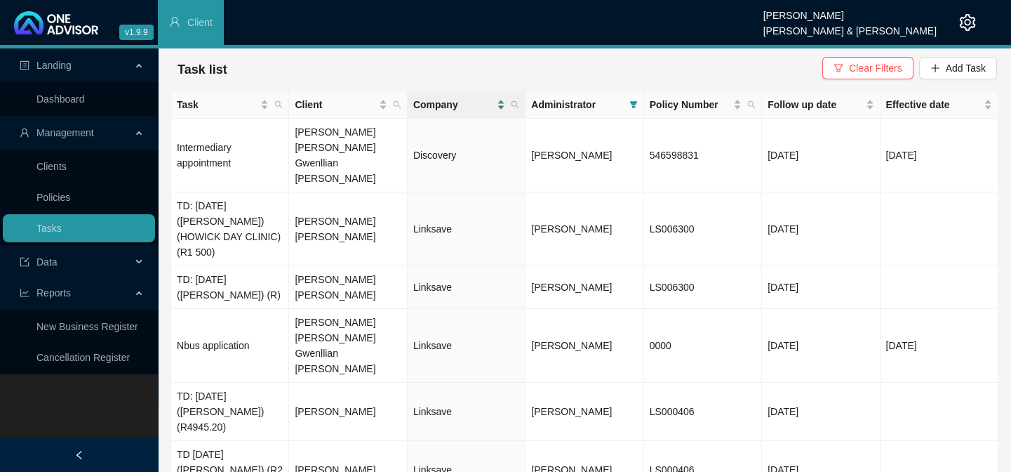
click at [503, 105] on div "Company" at bounding box center [459, 104] width 92 height 15
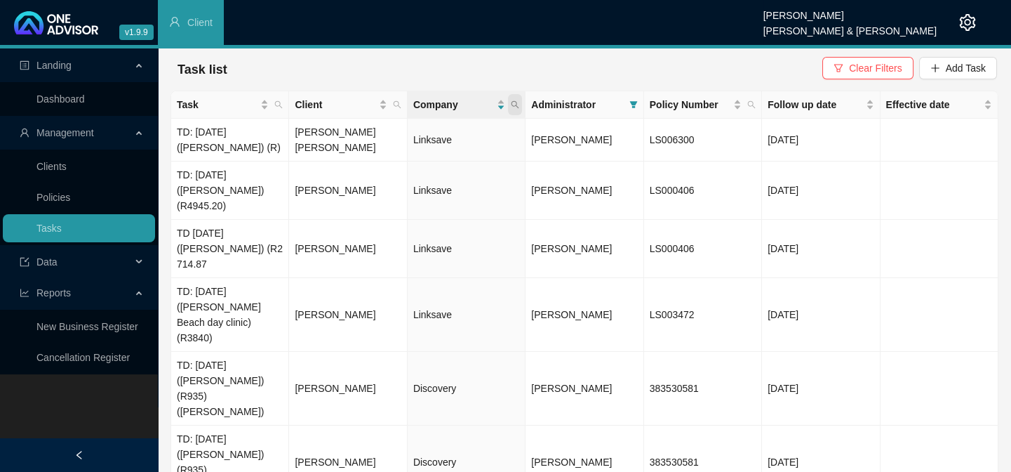
click at [515, 105] on icon "search" at bounding box center [515, 104] width 8 height 8
click at [323, 100] on span "Client" at bounding box center [335, 104] width 81 height 15
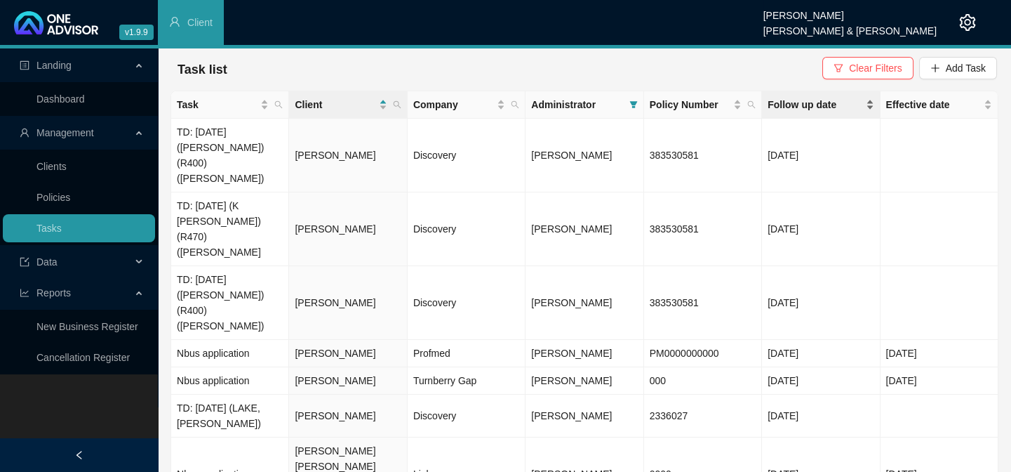
click at [818, 107] on span "Follow up date" at bounding box center [815, 104] width 95 height 15
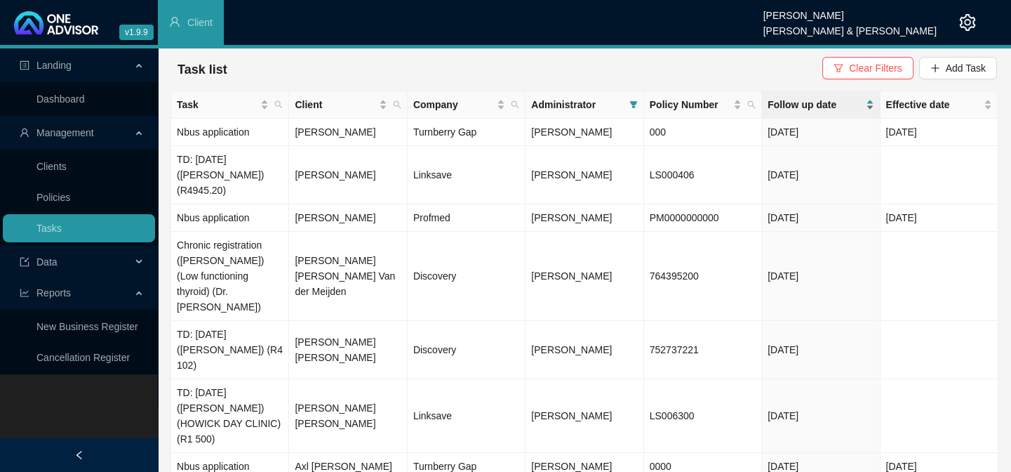
click at [818, 107] on span "Follow up date" at bounding box center [815, 104] width 95 height 15
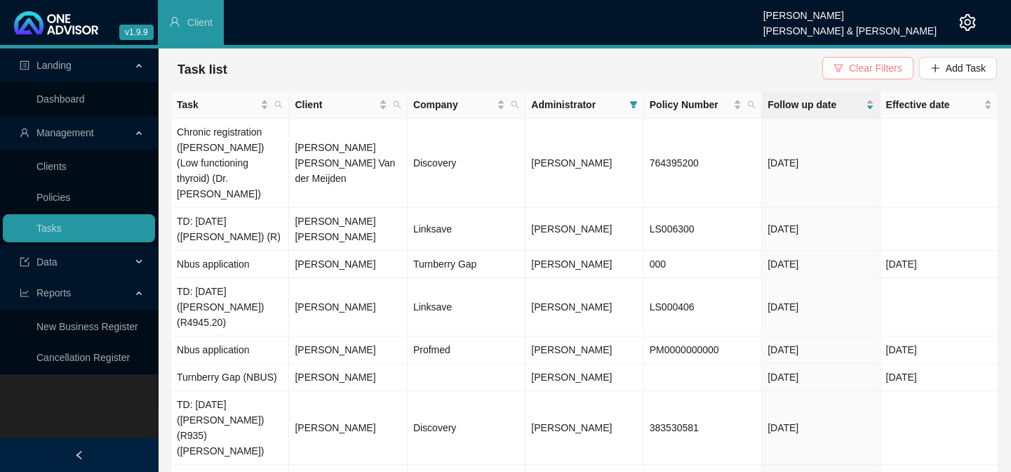
click at [858, 67] on span "Clear Filters" at bounding box center [875, 67] width 53 height 15
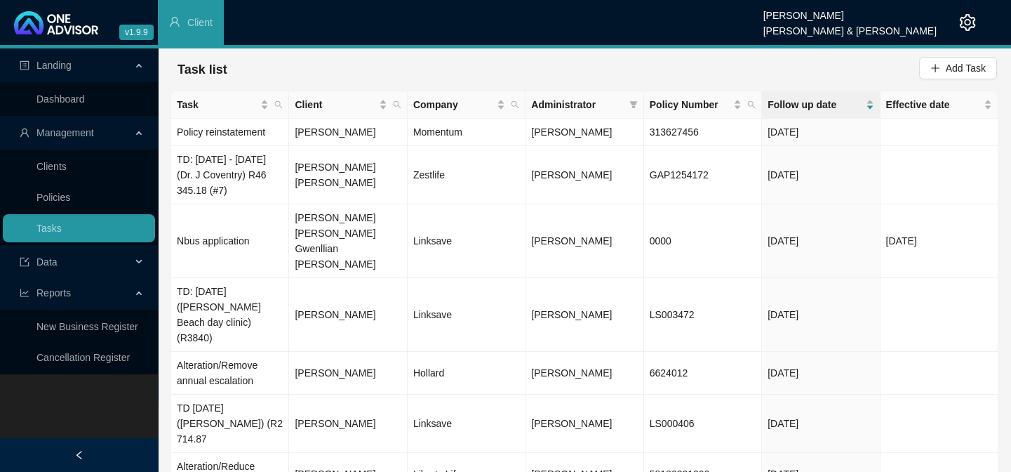
click at [590, 105] on span "Administrator" at bounding box center [577, 104] width 92 height 15
click at [638, 105] on span at bounding box center [634, 104] width 14 height 21
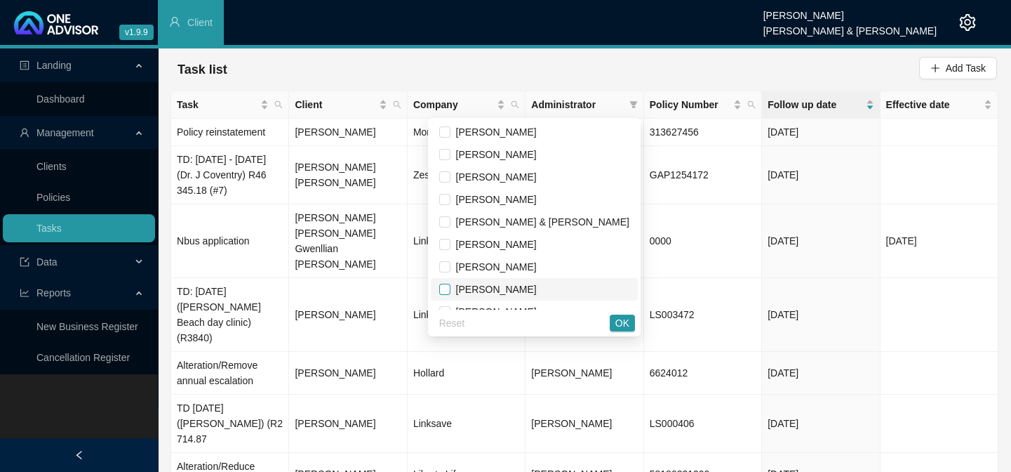
click at [451, 290] on input "checkbox" at bounding box center [444, 289] width 11 height 11
checkbox input "true"
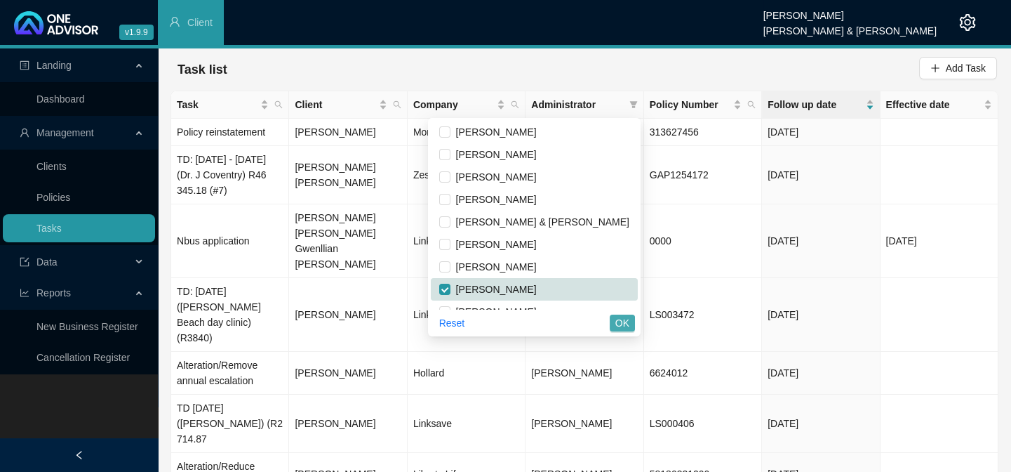
click at [630, 324] on button "OK" at bounding box center [622, 322] width 25 height 17
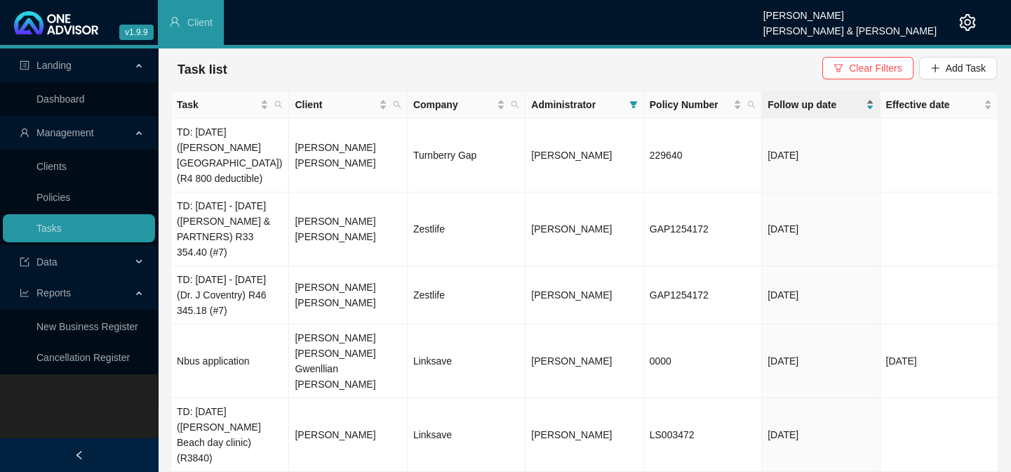
click at [807, 100] on span "Follow up date" at bounding box center [815, 104] width 95 height 15
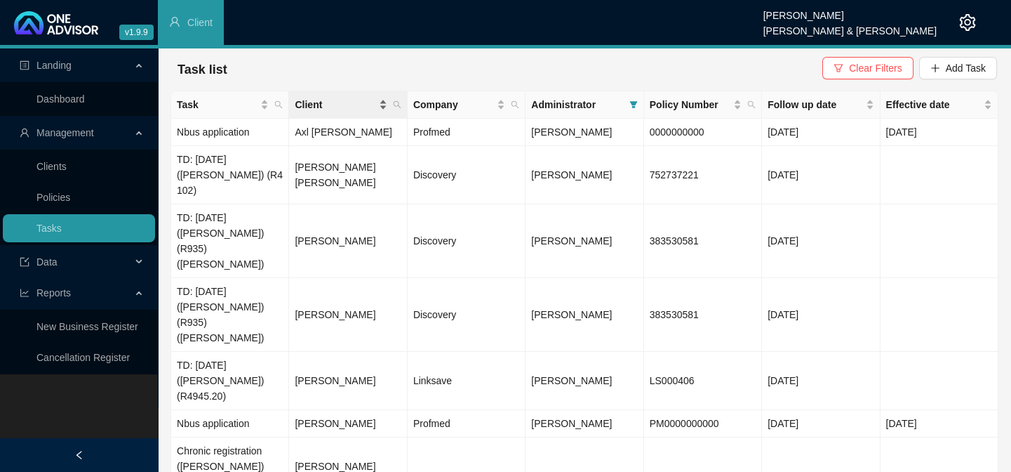
click at [335, 106] on span "Client" at bounding box center [335, 104] width 81 height 15
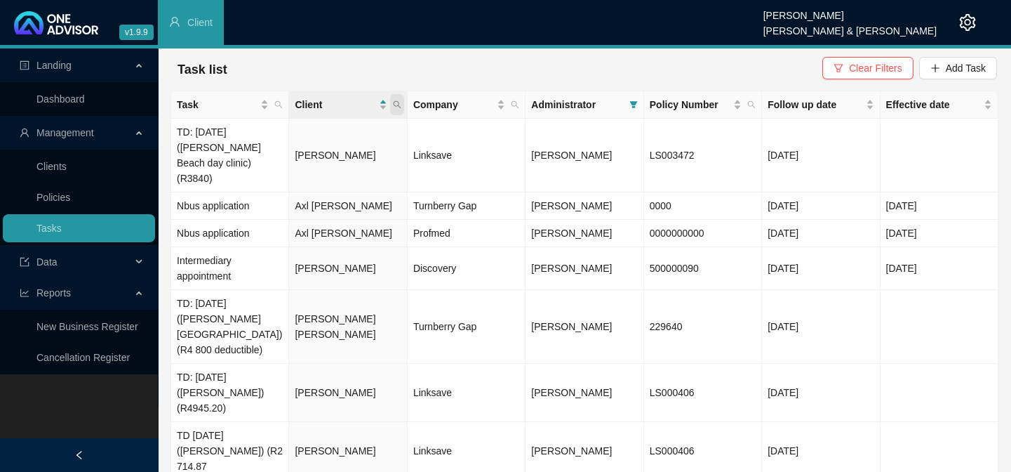
click at [400, 102] on icon "search" at bounding box center [397, 104] width 8 height 8
click at [352, 105] on span "Client" at bounding box center [335, 104] width 81 height 15
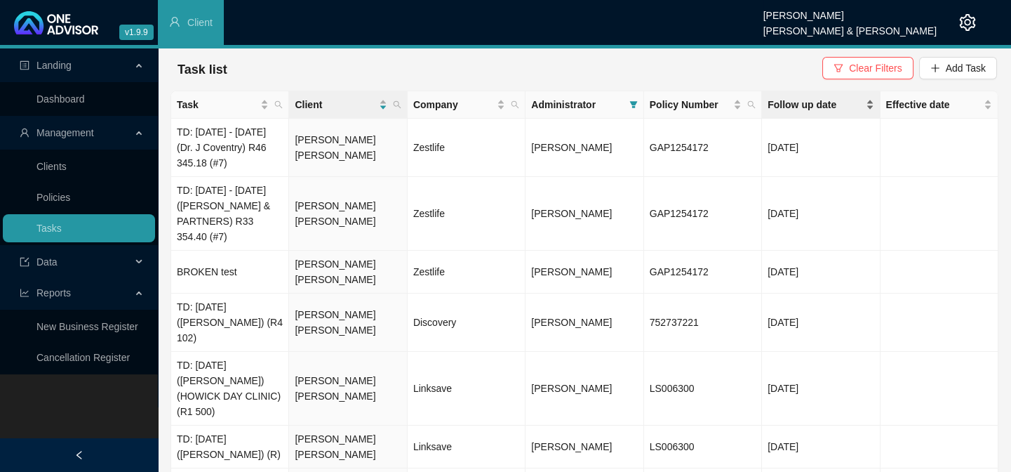
click at [821, 105] on span "Follow up date" at bounding box center [815, 104] width 95 height 15
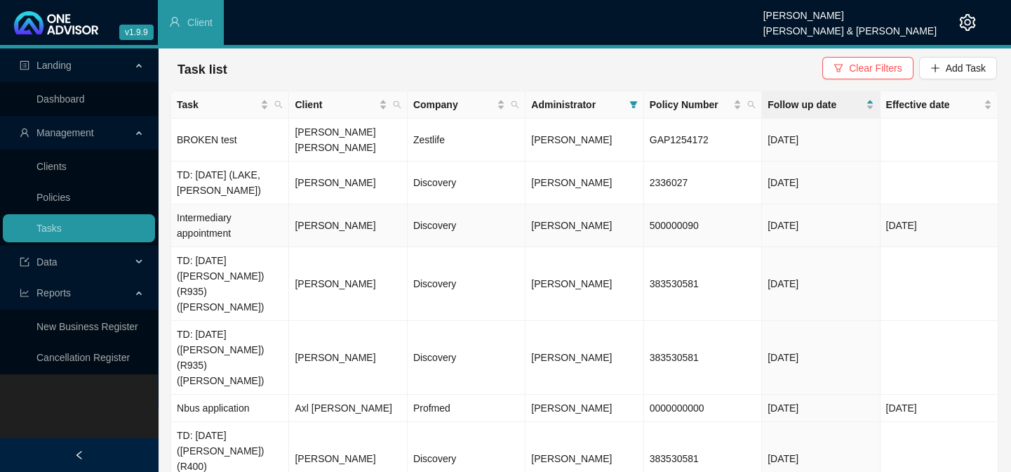
click at [309, 204] on td "[PERSON_NAME]" at bounding box center [348, 225] width 118 height 43
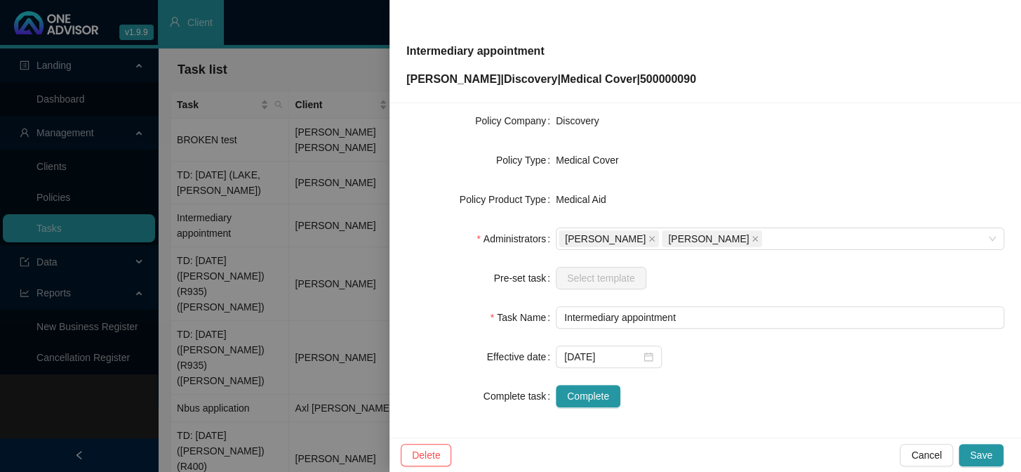
scroll to position [214, 0]
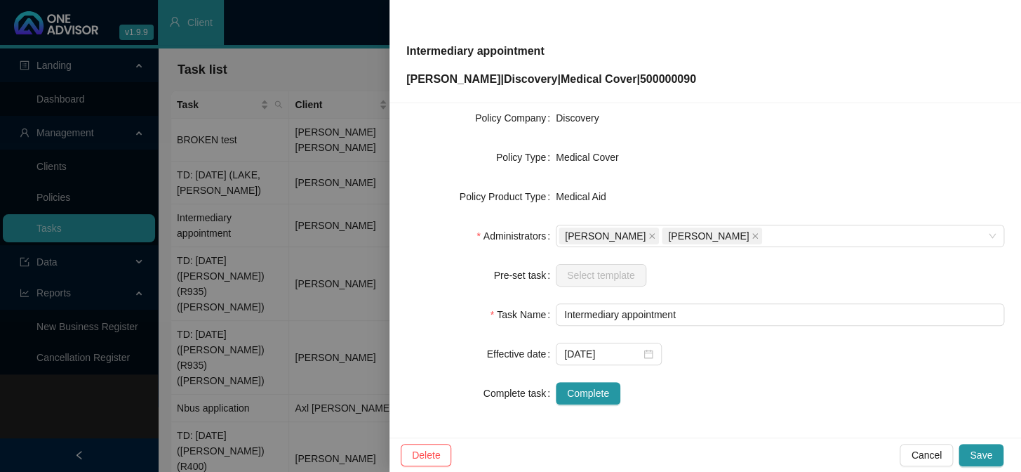
click at [347, 263] on div at bounding box center [510, 236] width 1021 height 472
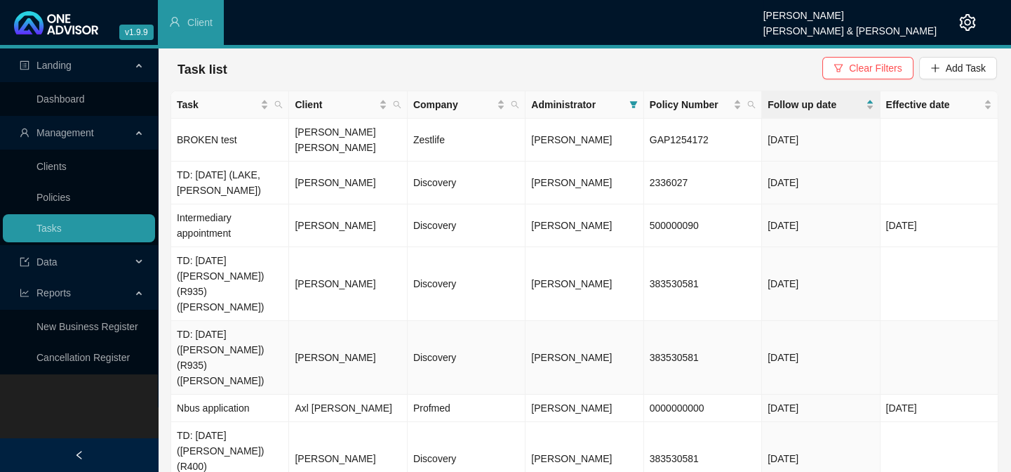
scroll to position [83, 0]
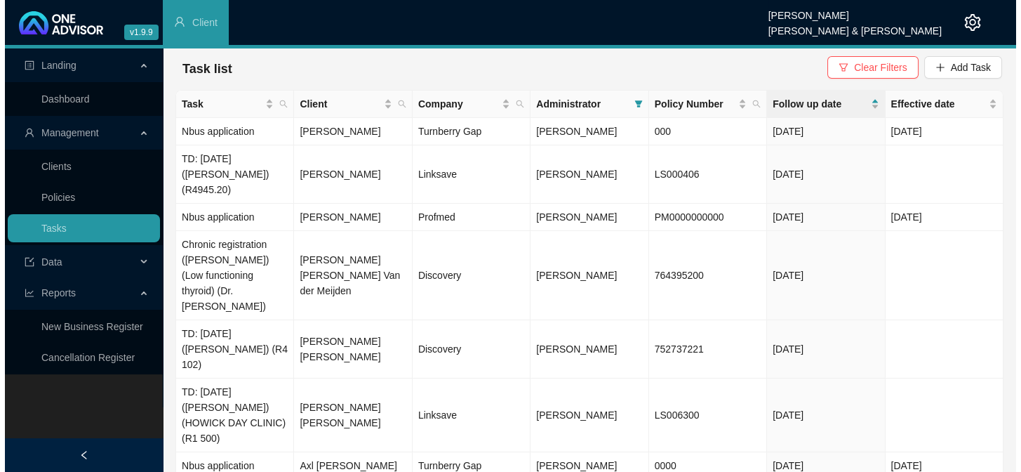
scroll to position [0, 0]
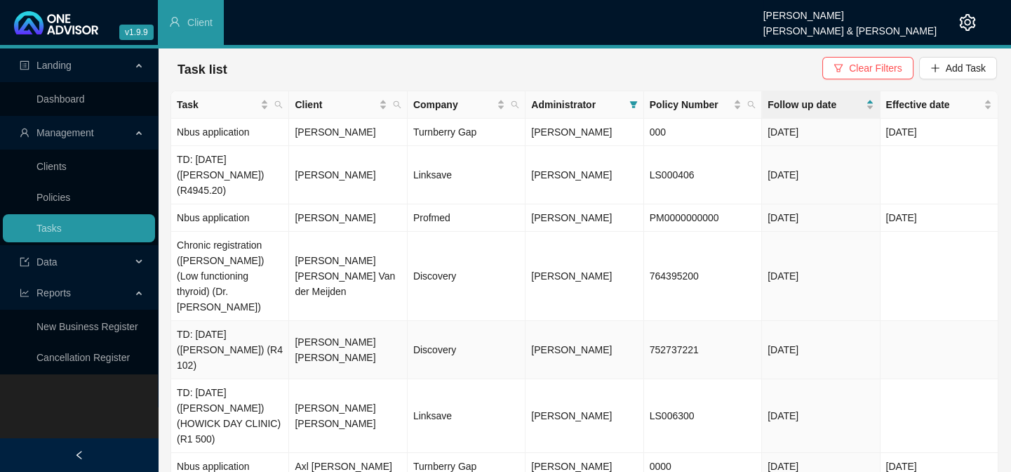
click at [371, 321] on td "[PERSON_NAME] [PERSON_NAME]" at bounding box center [348, 350] width 118 height 58
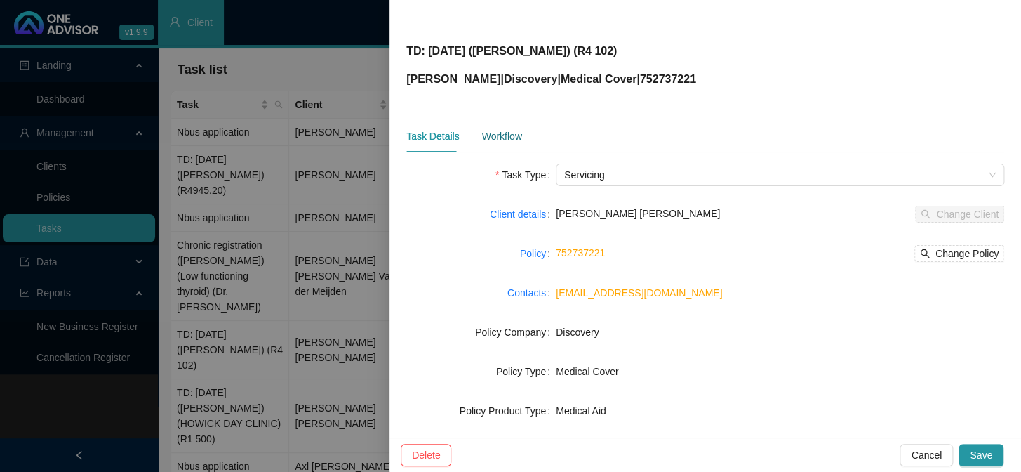
click at [493, 132] on div "Workflow" at bounding box center [501, 135] width 40 height 15
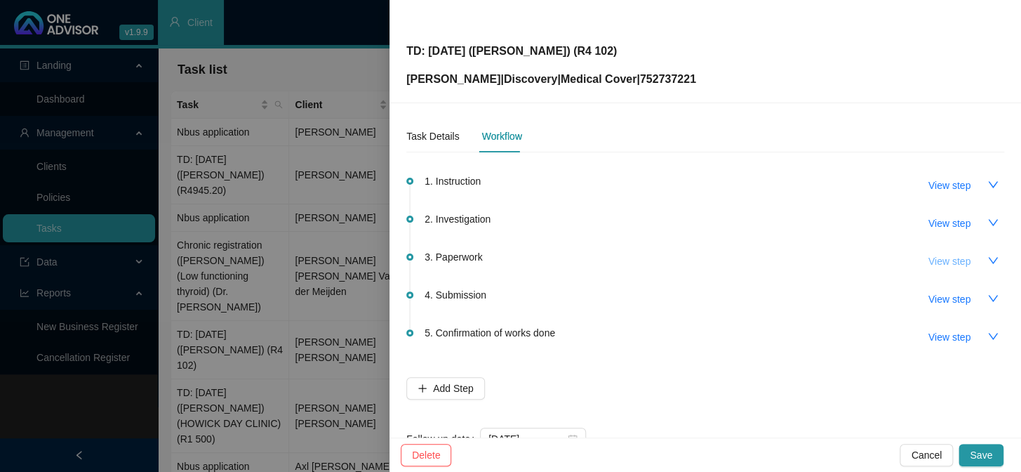
click at [940, 267] on span "View step" at bounding box center [950, 260] width 42 height 15
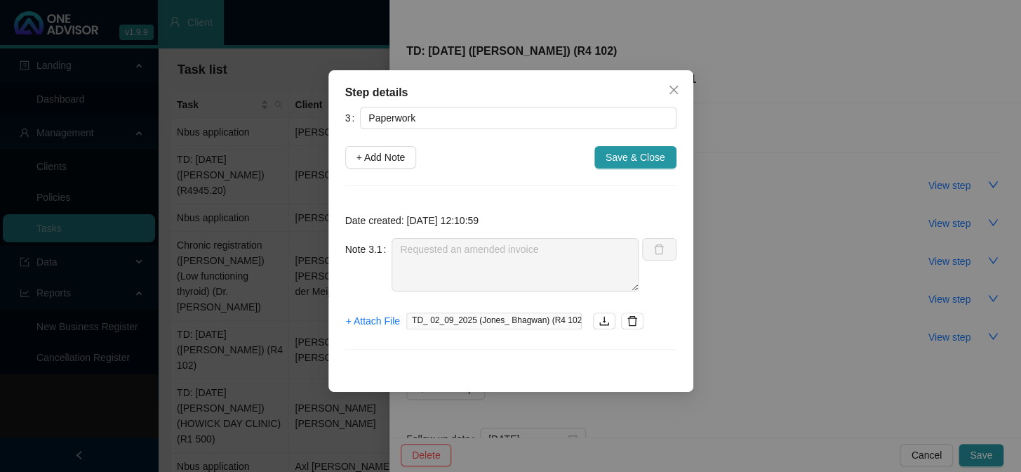
click at [939, 263] on div "Step details 3 Paperwork + Add Note Save & Close Date created: [DATE] 12:10:59 …" at bounding box center [510, 236] width 1021 height 472
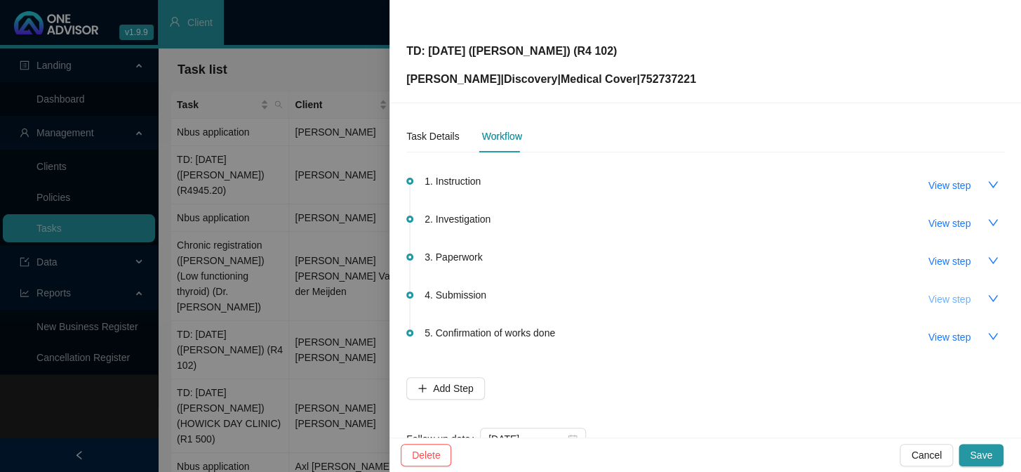
click at [931, 305] on span "View step" at bounding box center [950, 298] width 42 height 15
type input "Submission"
type textarea "The practice has dealt directly with DH reagrding this claim. Discovery was con…"
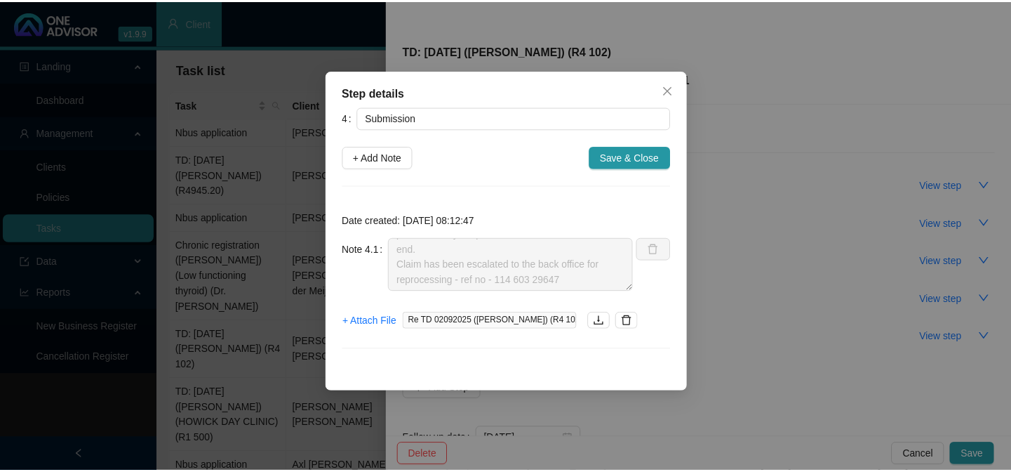
scroll to position [124, 0]
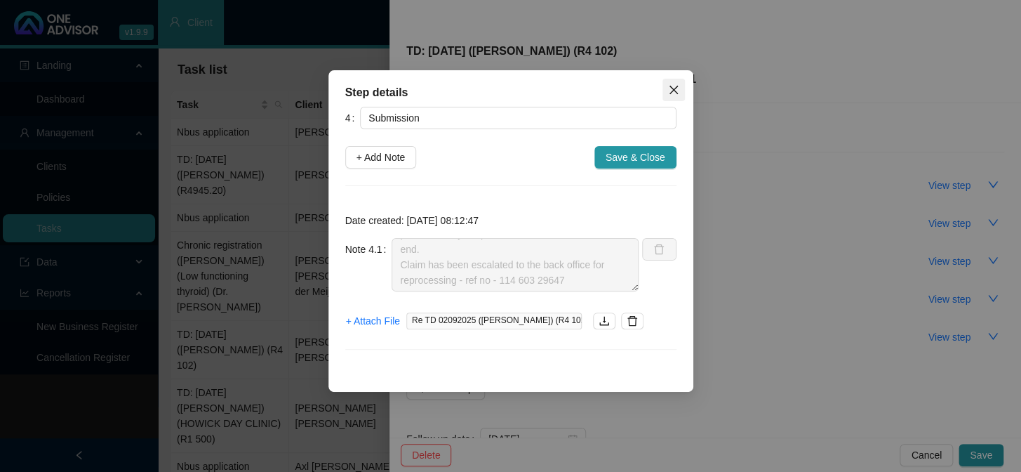
click at [672, 88] on icon "close" at bounding box center [673, 90] width 8 height 8
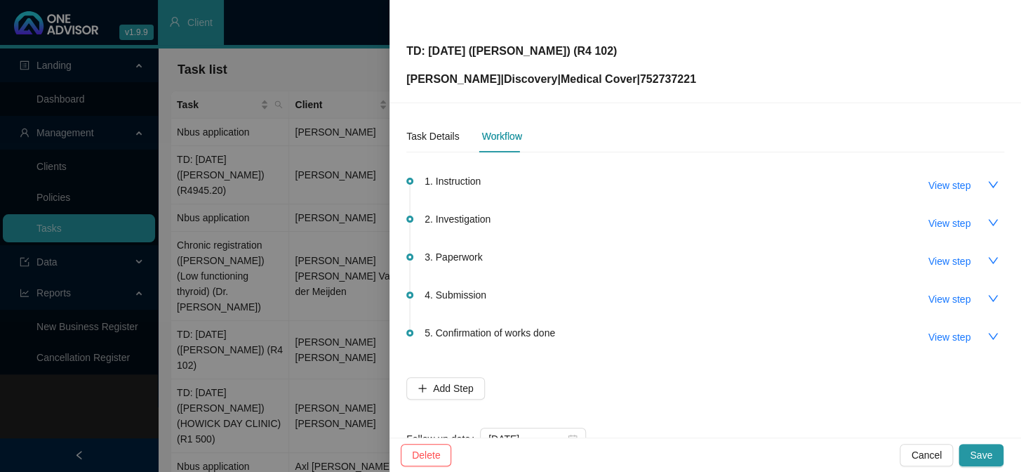
click at [322, 248] on div at bounding box center [510, 236] width 1021 height 472
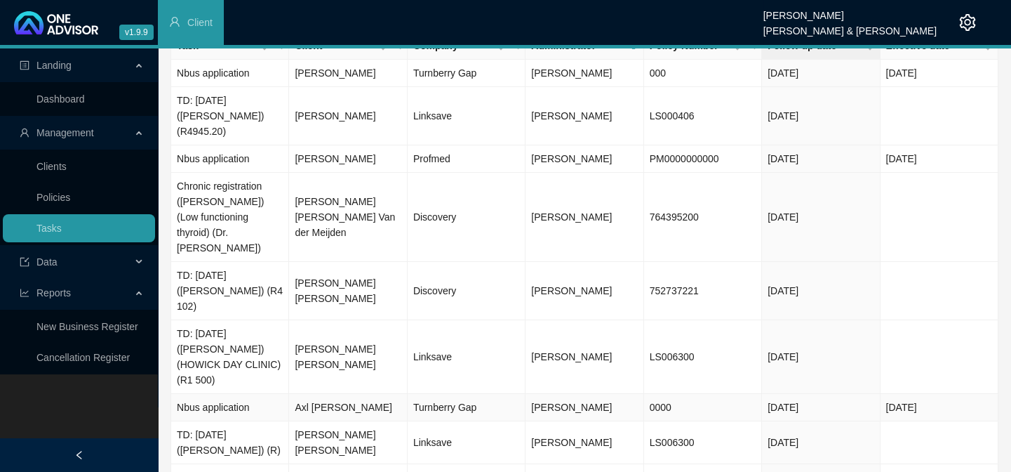
scroll to position [113, 0]
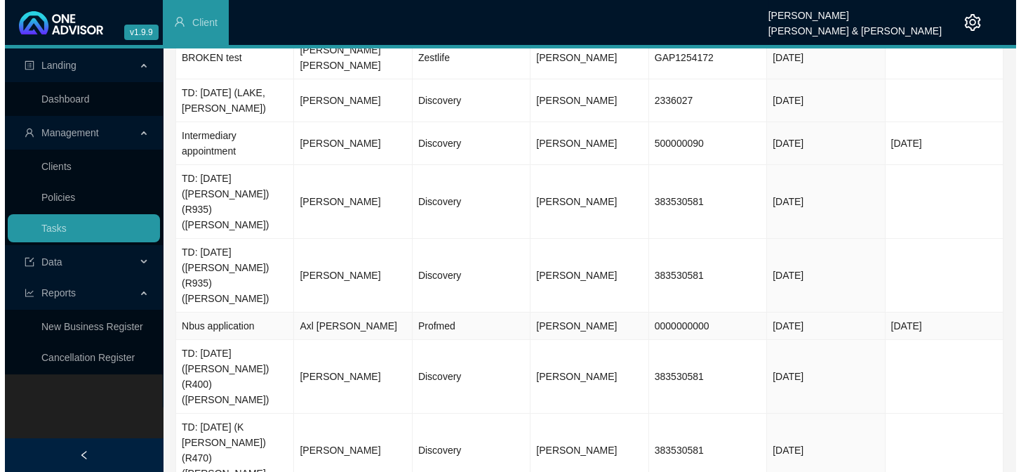
scroll to position [83, 0]
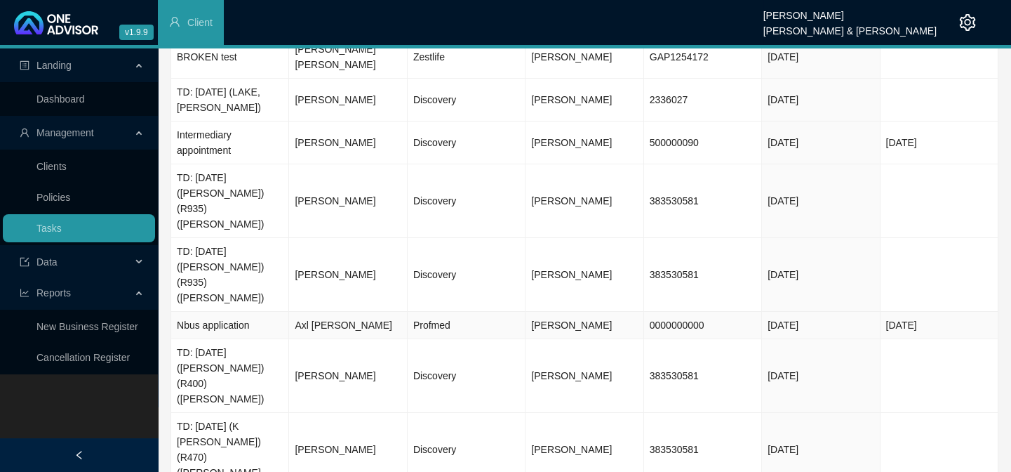
click at [354, 312] on td "Axl [PERSON_NAME]" at bounding box center [348, 325] width 118 height 27
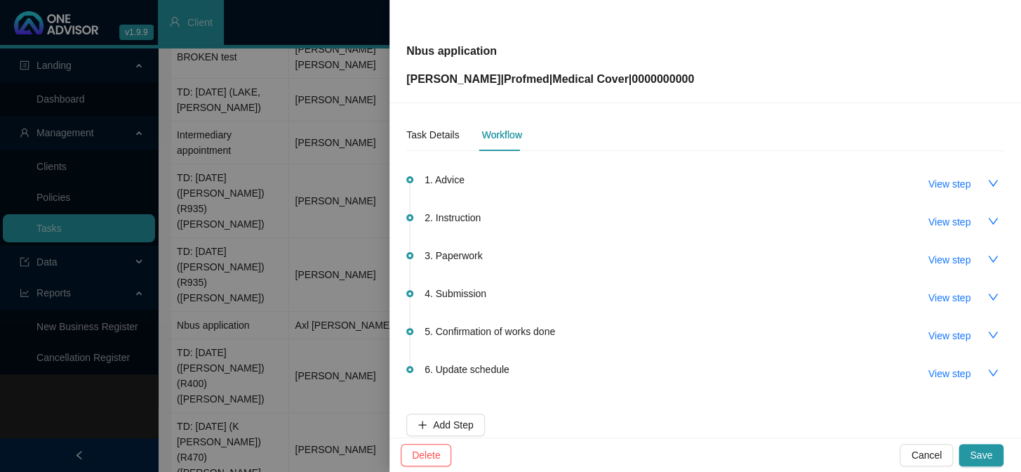
scroll to position [0, 0]
click at [933, 258] on span "View step" at bounding box center [950, 260] width 42 height 15
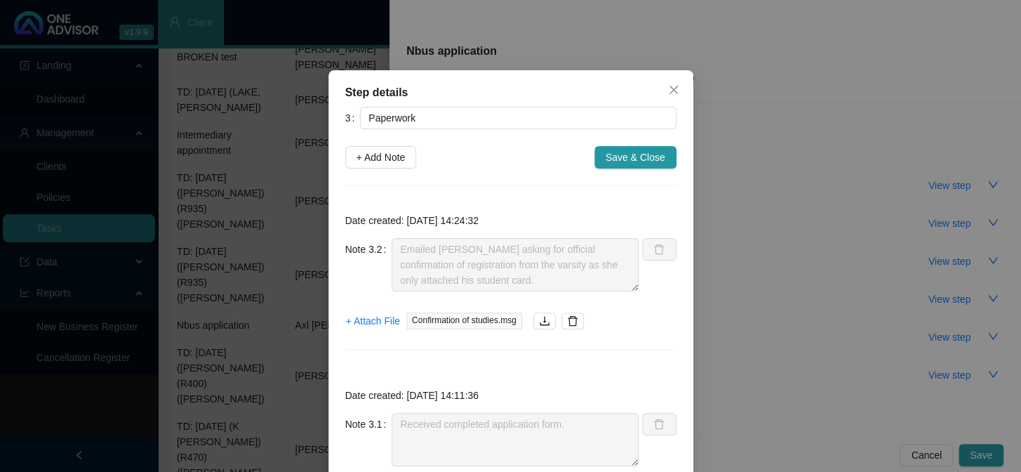
click at [739, 298] on div "Step details 3 Paperwork + Add Note Save & Close Date created: [DATE] 14:24:32 …" at bounding box center [510, 236] width 1021 height 472
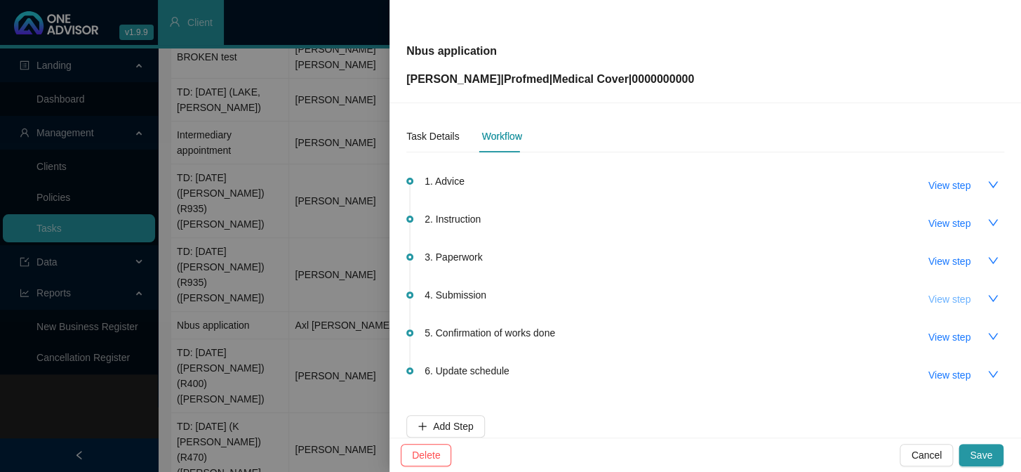
click at [937, 298] on span "View step" at bounding box center [950, 298] width 42 height 15
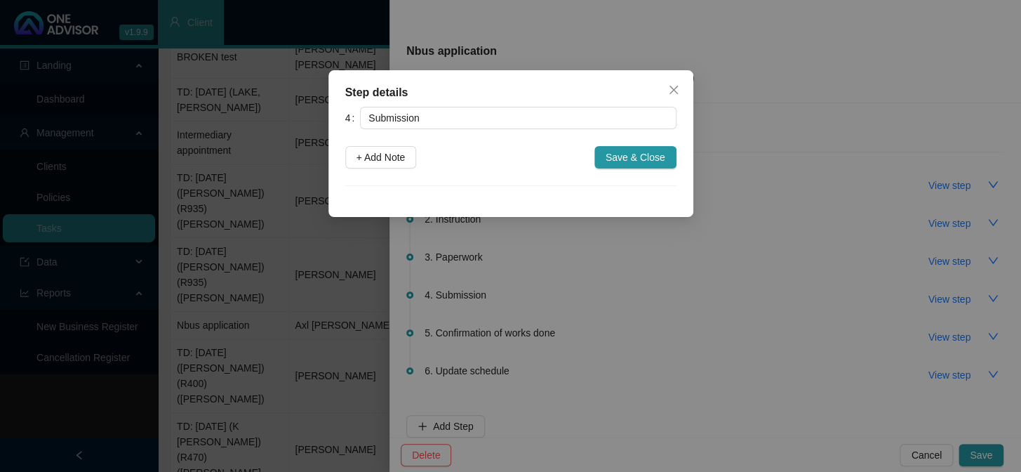
click at [807, 276] on div "Step details 4 Submission + Add Note Save & Close Cancel OK" at bounding box center [510, 236] width 1021 height 472
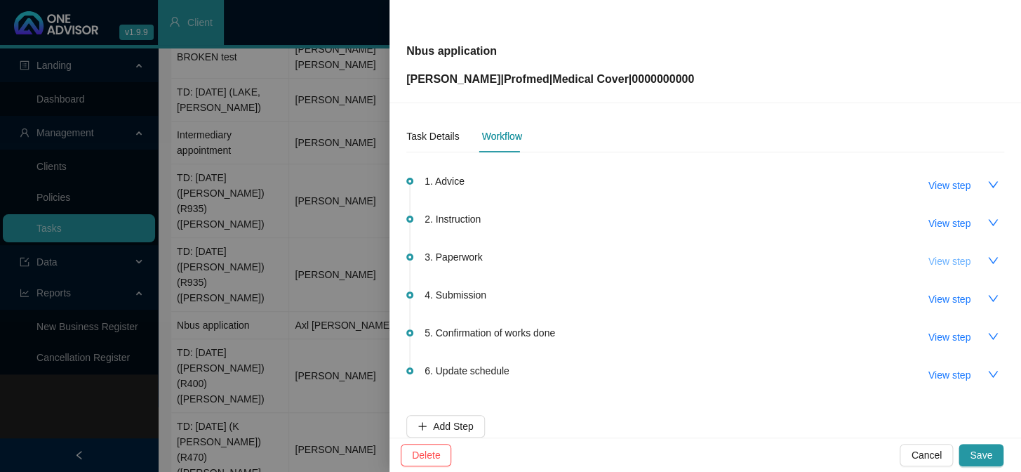
click at [933, 255] on span "View step" at bounding box center [950, 260] width 42 height 15
type input "Paperwork"
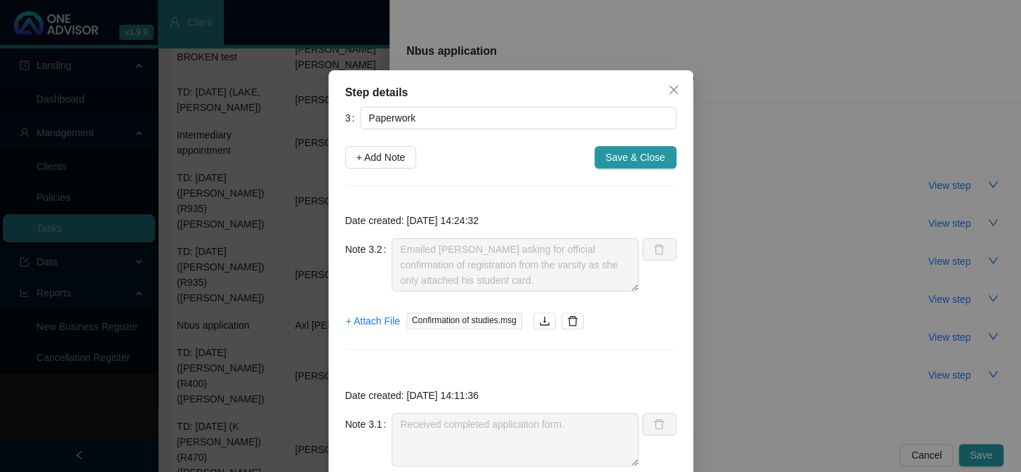
click at [776, 243] on div "Step details 3 Paperwork + Add Note Save & Close Date created: [DATE] 14:24:32 …" at bounding box center [510, 236] width 1021 height 472
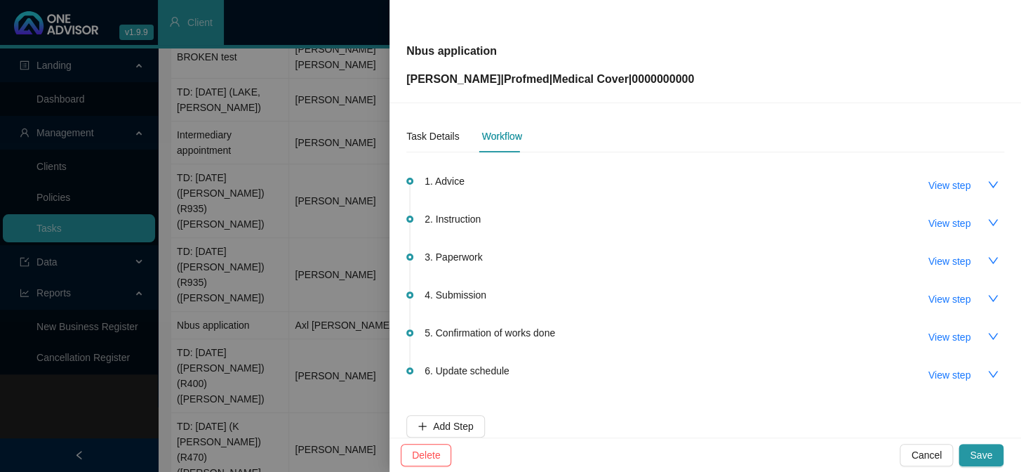
click at [343, 257] on div at bounding box center [510, 236] width 1021 height 472
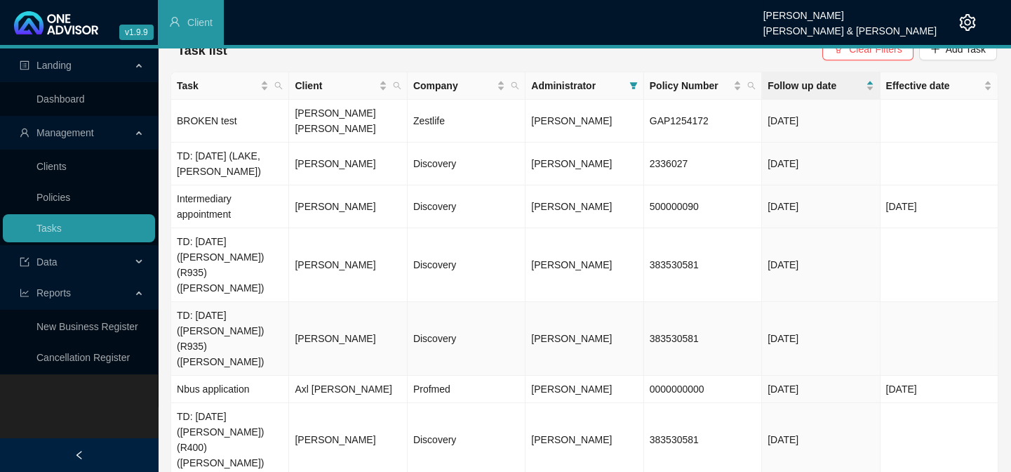
scroll to position [83, 0]
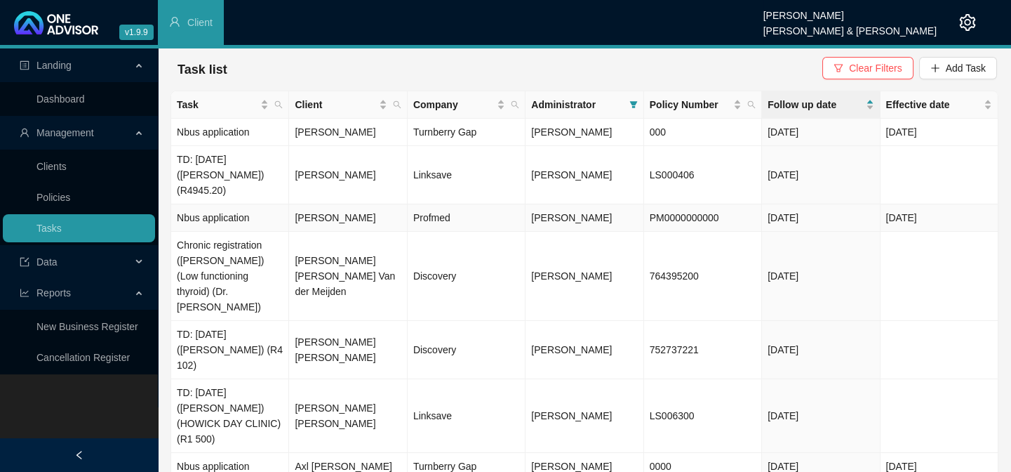
click at [327, 206] on td "[PERSON_NAME]" at bounding box center [348, 217] width 118 height 27
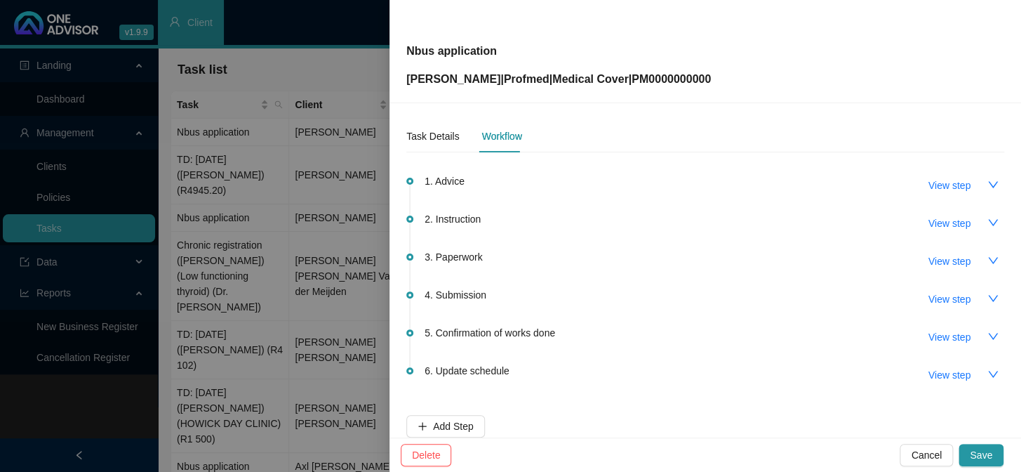
click at [334, 199] on div at bounding box center [510, 236] width 1021 height 472
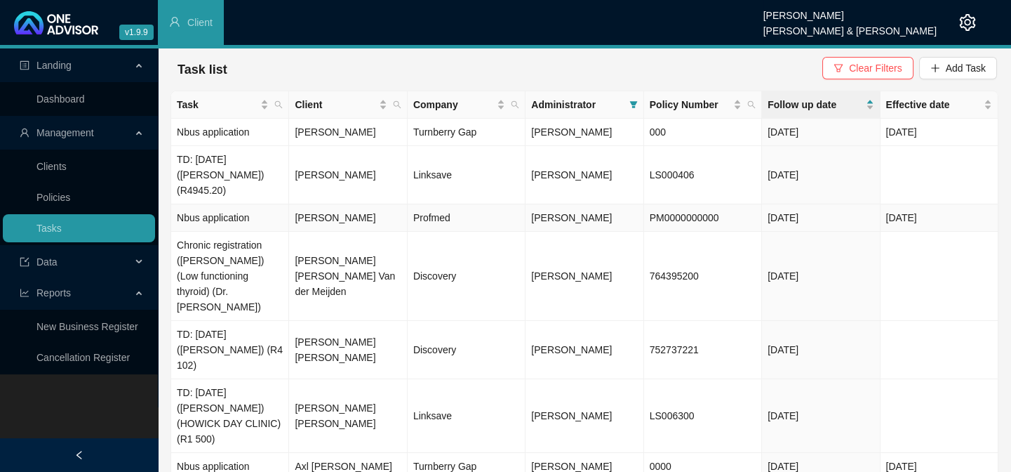
click at [354, 210] on td "[PERSON_NAME]" at bounding box center [348, 217] width 118 height 27
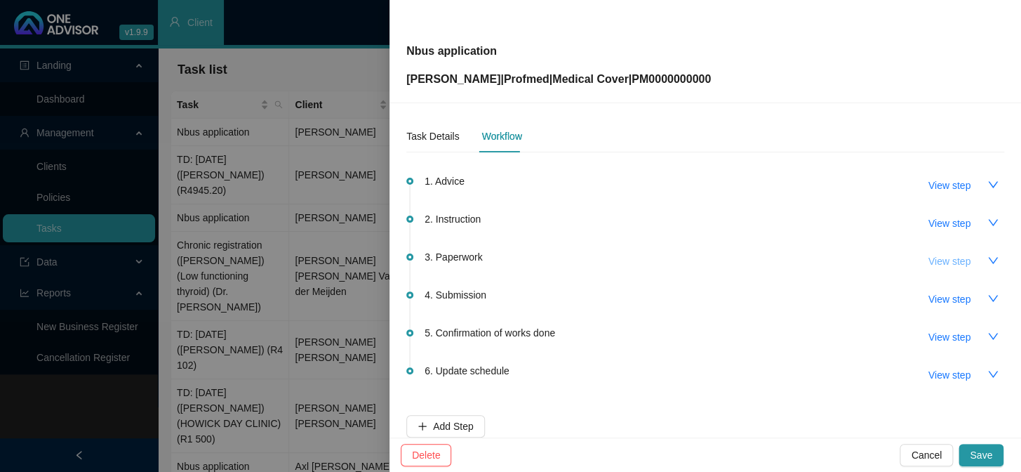
click at [940, 263] on span "View step" at bounding box center [950, 260] width 42 height 15
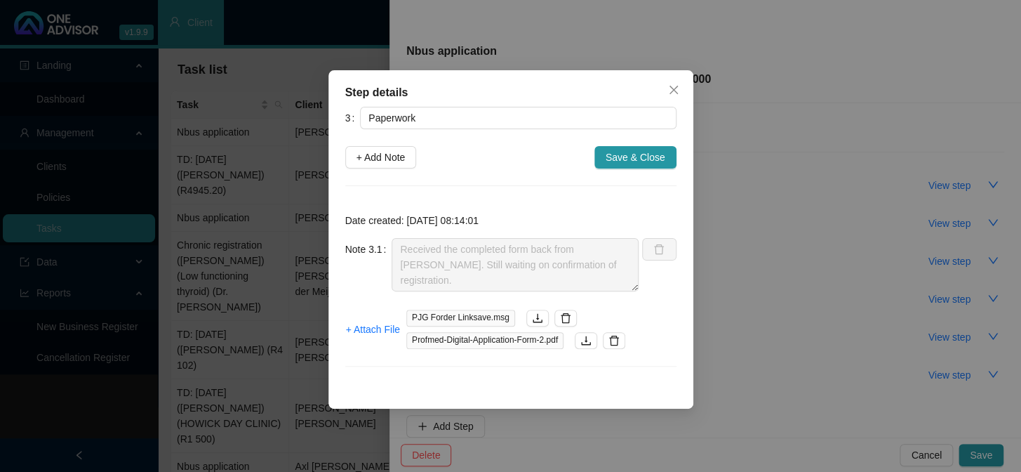
click at [761, 258] on div "Step details 3 Paperwork + Add Note Save & Close Date created: [DATE] 08:14:01 …" at bounding box center [510, 236] width 1021 height 472
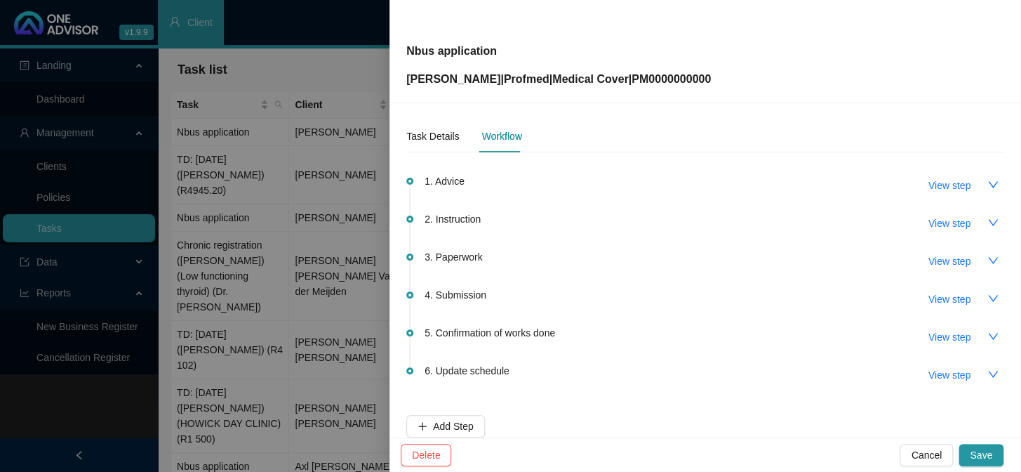
click at [347, 228] on div at bounding box center [510, 236] width 1021 height 472
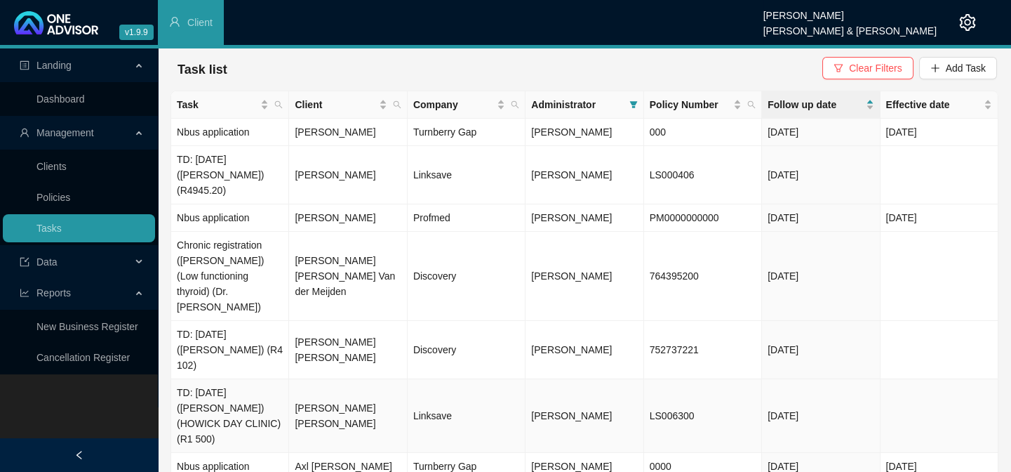
scroll to position [113, 0]
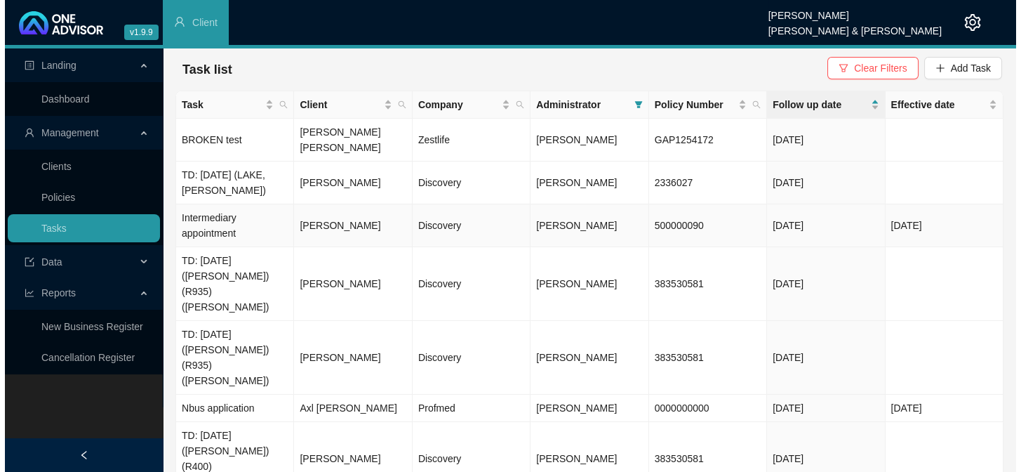
scroll to position [0, 0]
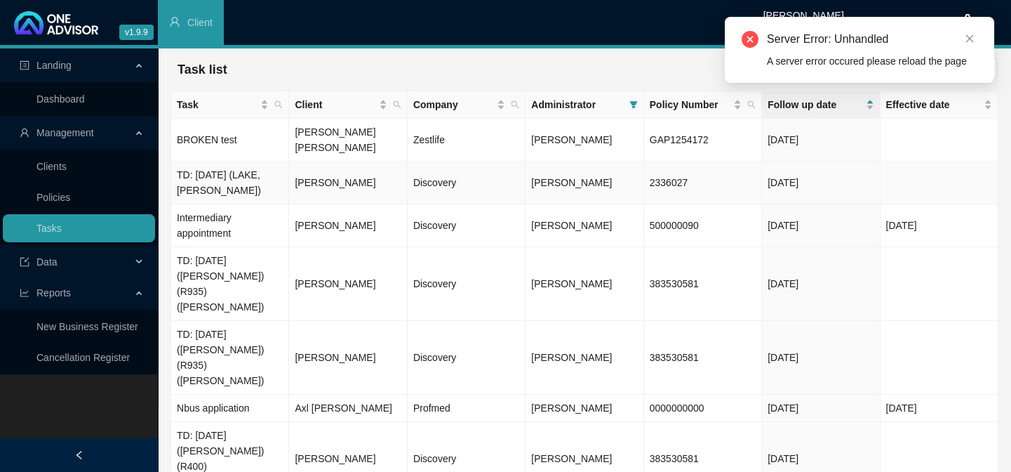
click at [231, 168] on td "TD: [DATE] (LAKE,[PERSON_NAME])" at bounding box center [230, 182] width 118 height 43
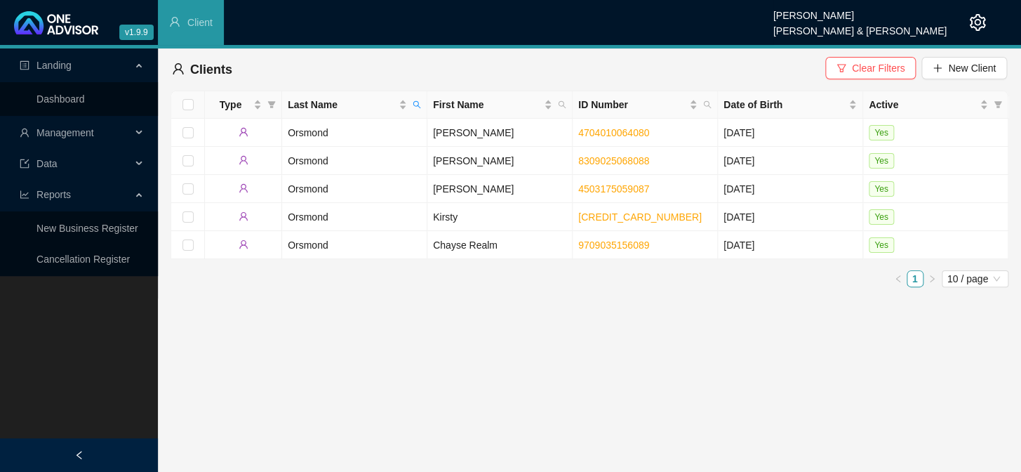
click at [120, 130] on span "Management" at bounding box center [76, 133] width 112 height 28
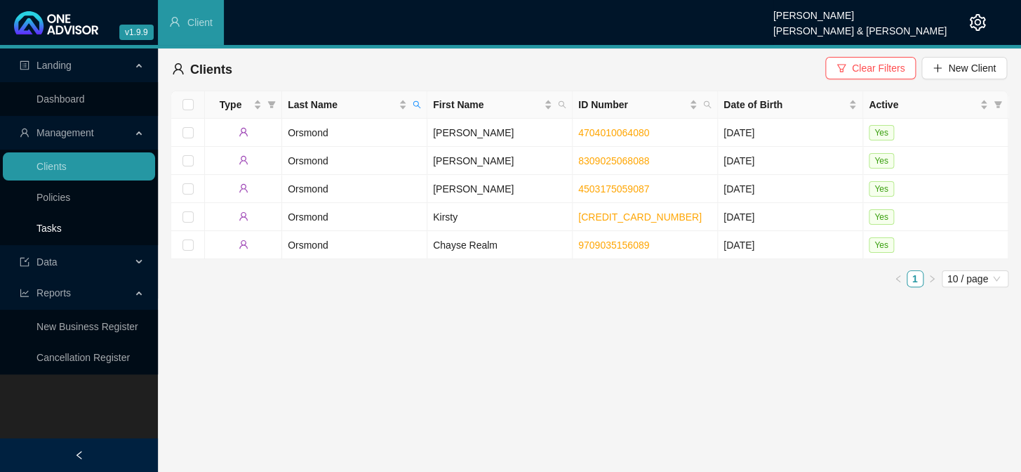
click at [62, 229] on link "Tasks" at bounding box center [48, 227] width 25 height 11
